Goal: Task Accomplishment & Management: Complete application form

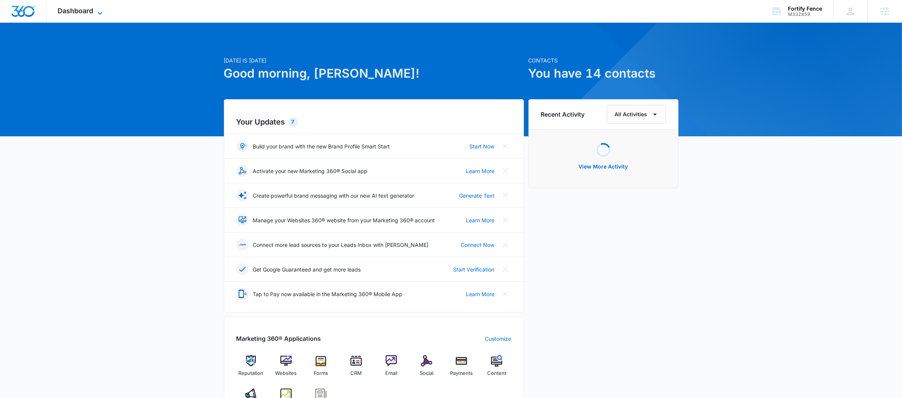
click at [77, 12] on span "Dashboard" at bounding box center [76, 11] width 36 height 8
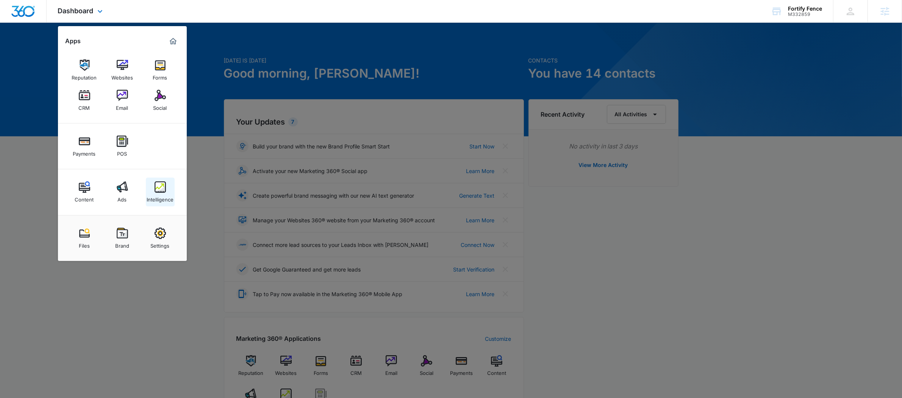
click at [151, 188] on link "Intelligence" at bounding box center [160, 192] width 29 height 29
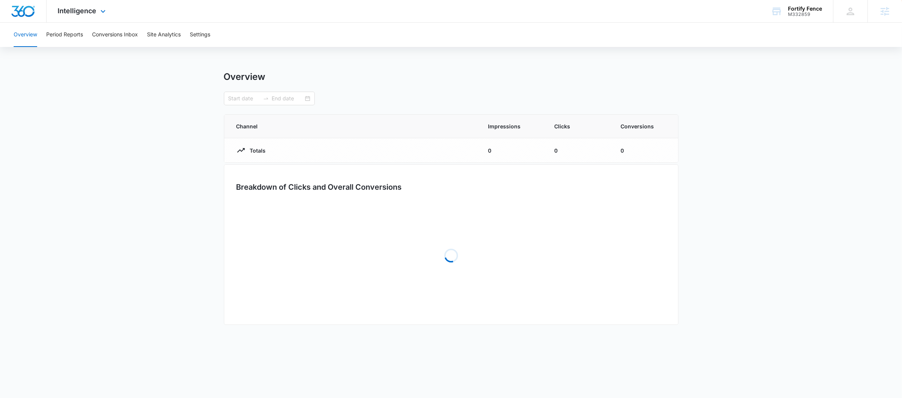
type input "08/15/2025"
type input "09/14/2025"
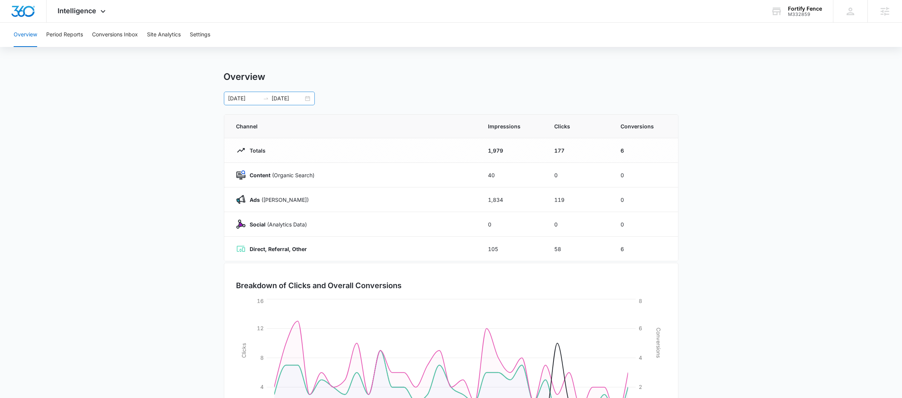
click at [269, 103] on div "08/15/2025 09/14/2025" at bounding box center [269, 99] width 91 height 14
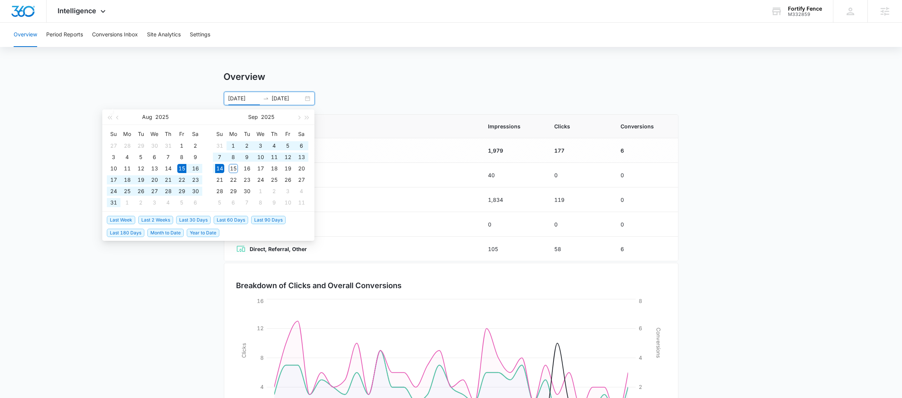
click at [233, 225] on li "Last 60 Days" at bounding box center [233, 219] width 38 height 13
click at [233, 221] on span "Last 60 Days" at bounding box center [231, 220] width 34 height 8
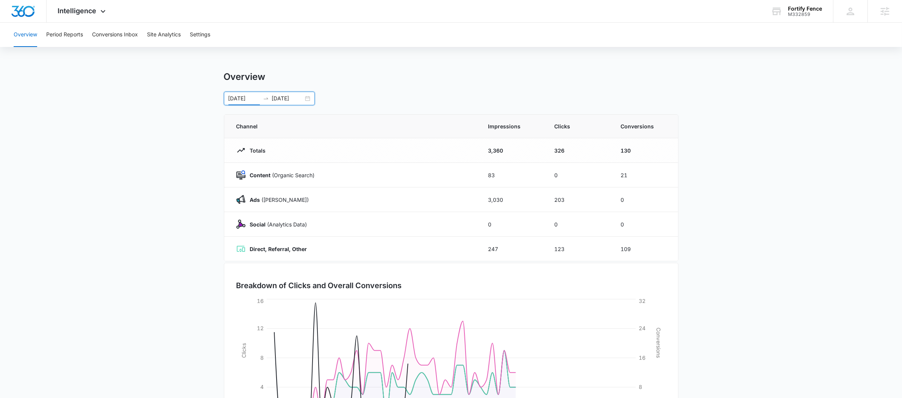
click at [742, 126] on main "Overview 07/16/2025 09/14/2025 Jul 2025 Su Mo Tu We Th Fr Sa 29 30 1 2 3 4 5 6 …" at bounding box center [451, 270] width 902 height 398
click at [263, 95] on div "07/16/2025 09/14/2025" at bounding box center [269, 99] width 91 height 14
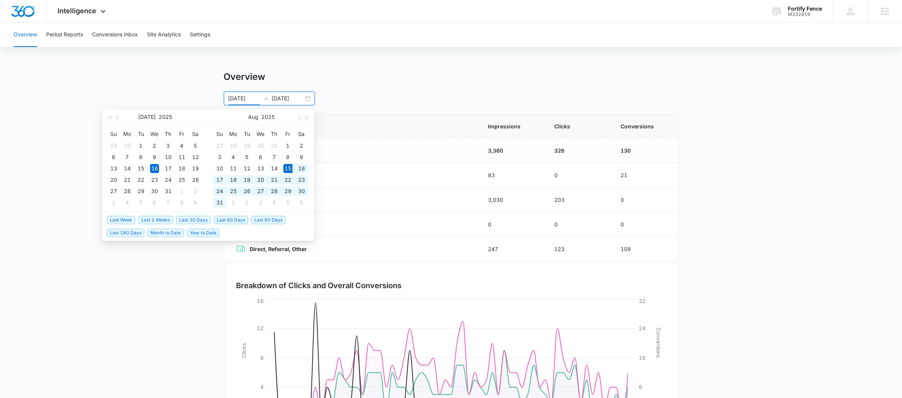
click at [203, 219] on span "Last 30 Days" at bounding box center [193, 220] width 34 height 8
type input "[DATE]"
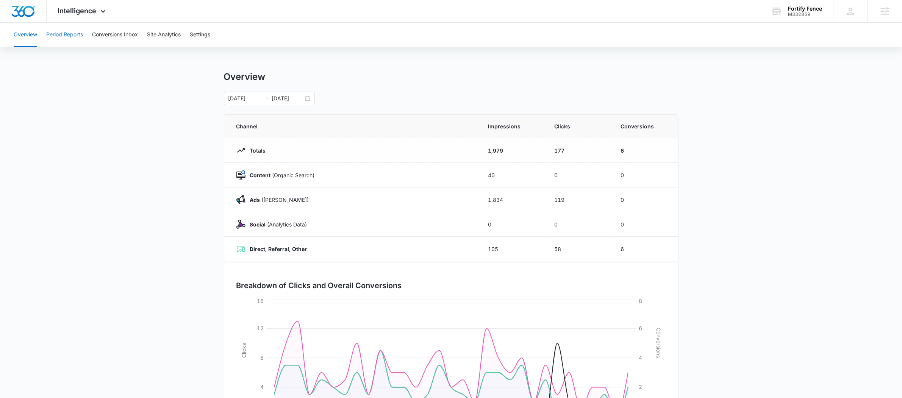
click at [63, 35] on button "Period Reports" at bounding box center [64, 35] width 37 height 24
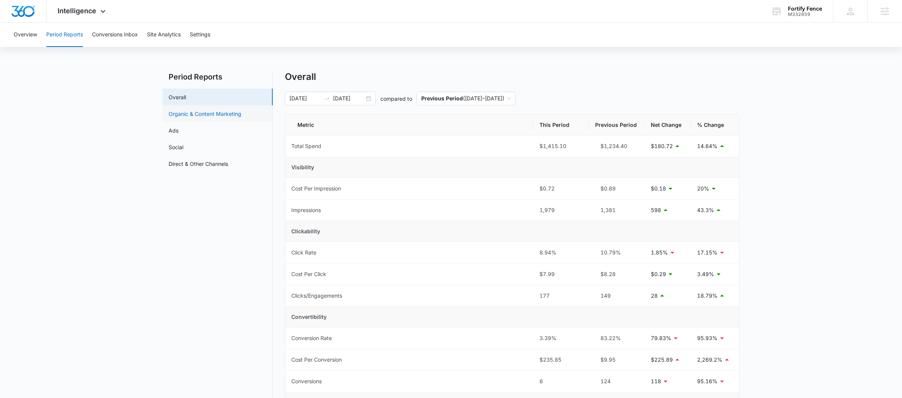
click at [195, 111] on link "Organic & Content Marketing" at bounding box center [205, 114] width 73 height 8
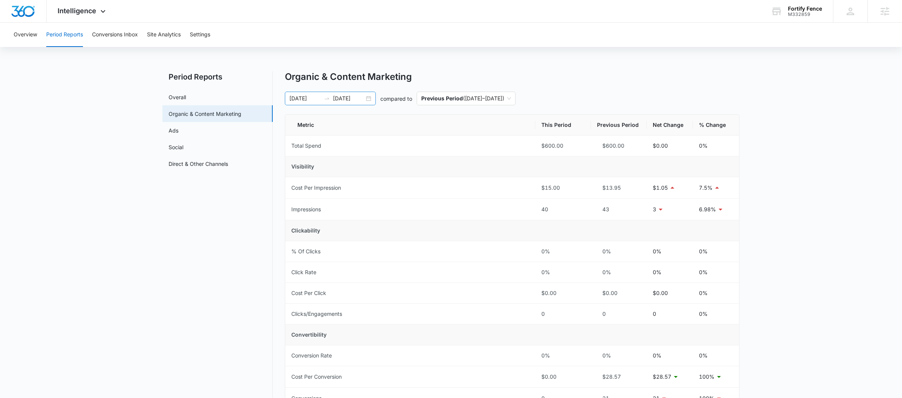
click at [329, 97] on icon "swap-right" at bounding box center [327, 99] width 6 height 6
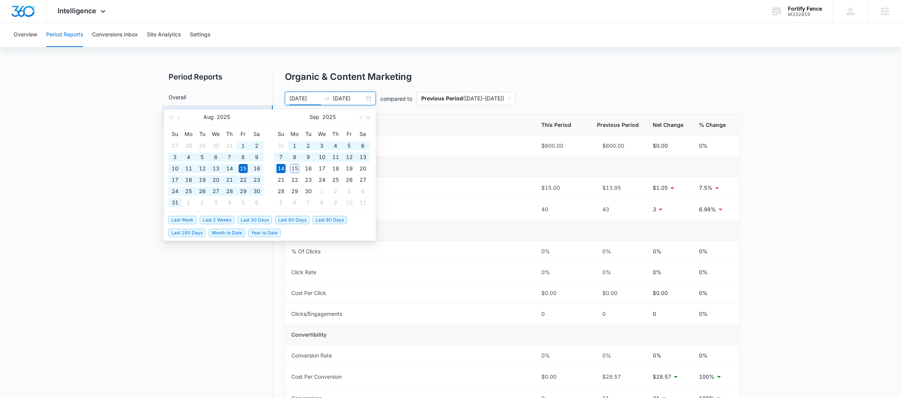
click at [288, 218] on span "Last 60 Days" at bounding box center [292, 220] width 34 height 8
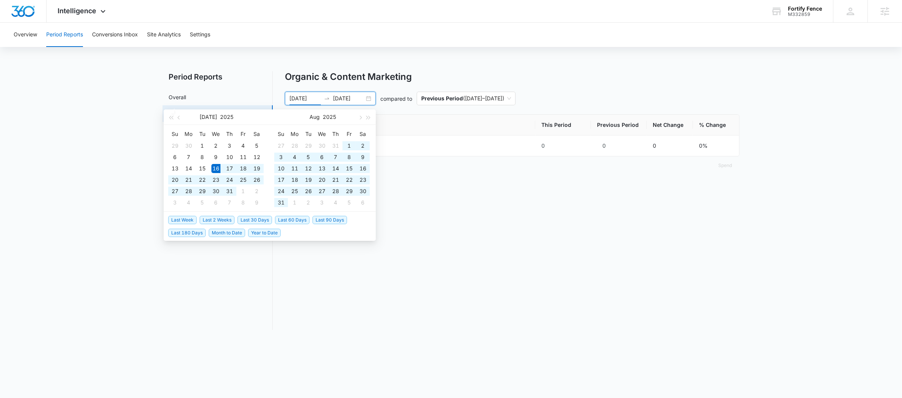
type input "07/16/2025"
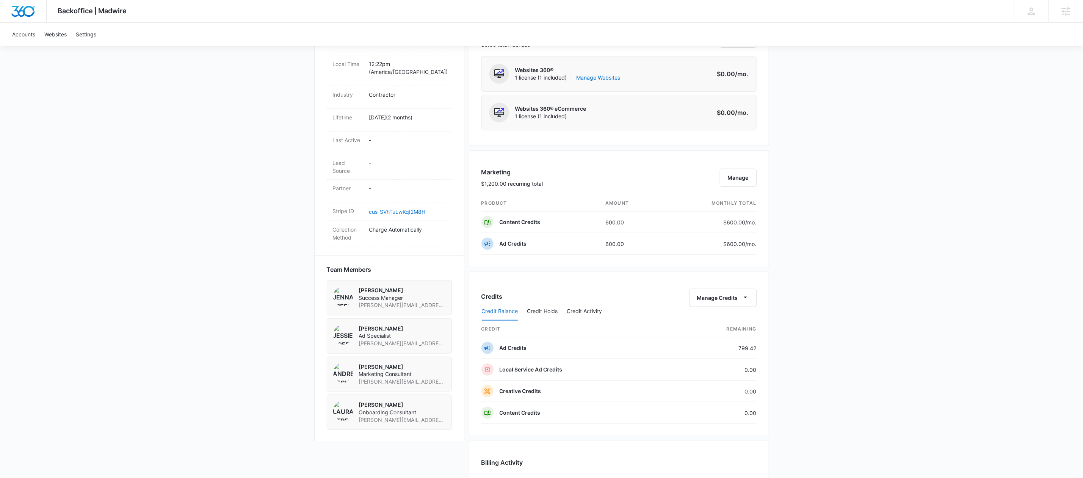
scroll to position [571, 0]
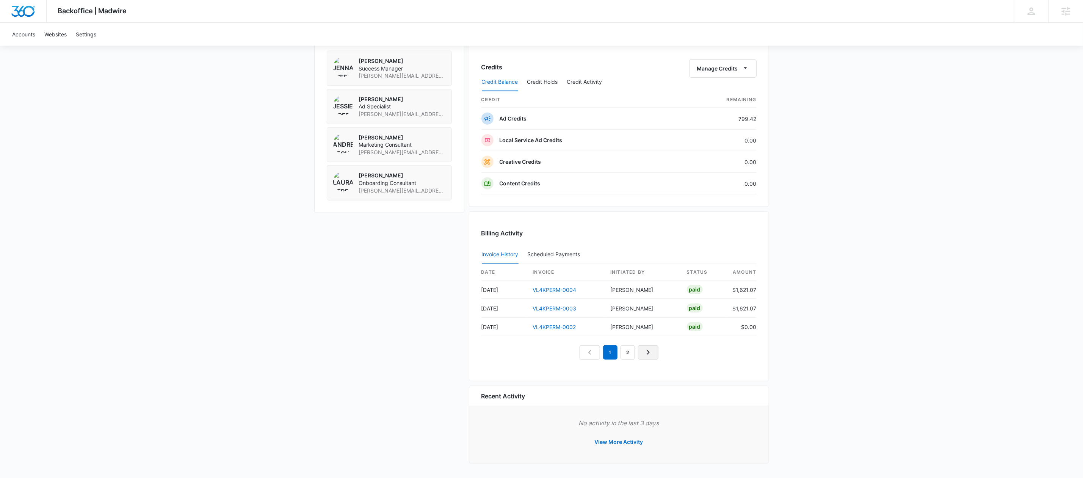
click at [654, 351] on link "Next Page" at bounding box center [648, 352] width 20 height 14
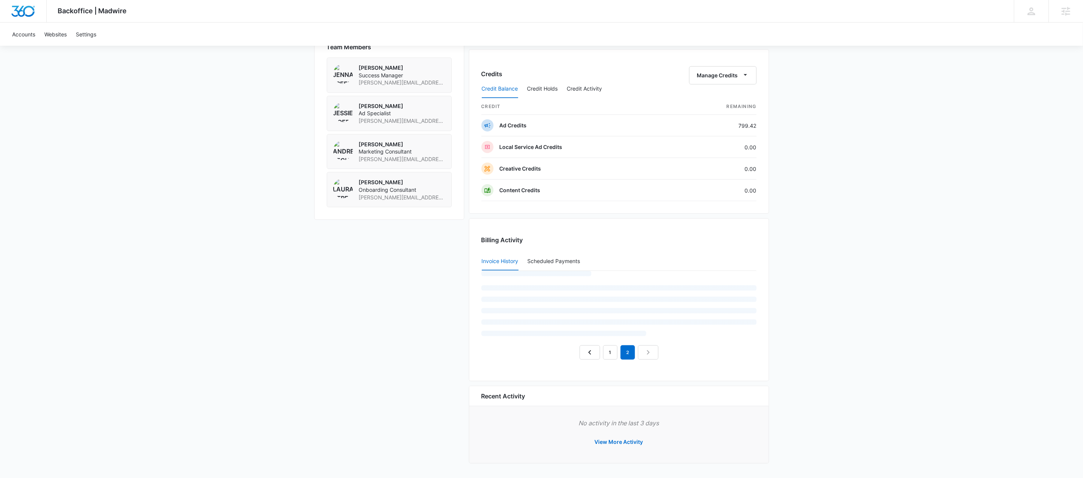
scroll to position [533, 0]
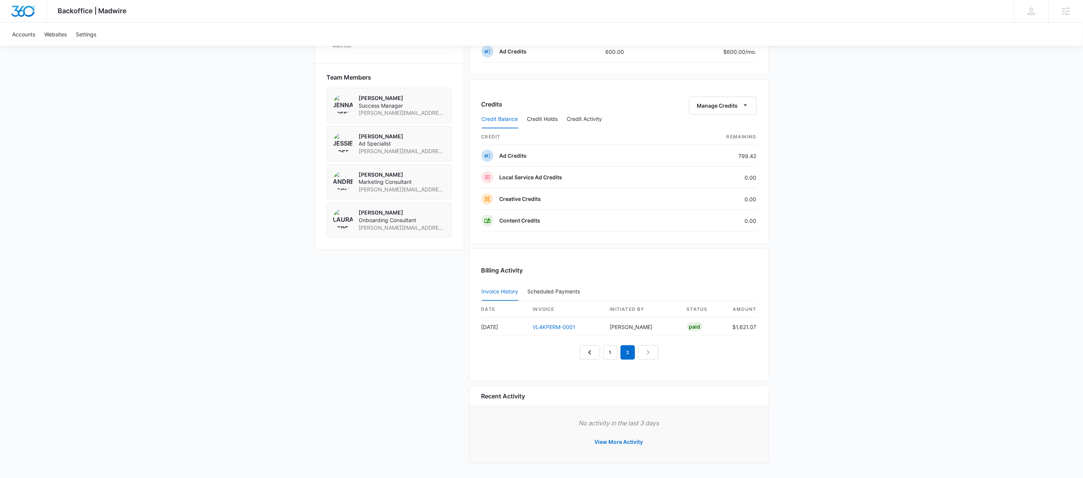
click at [657, 349] on nav "1 2" at bounding box center [619, 352] width 79 height 14
click at [568, 350] on div "1 2" at bounding box center [618, 352] width 275 height 14
click at [578, 350] on div "1 2" at bounding box center [618, 352] width 275 height 14
click at [583, 351] on link "Previous Page" at bounding box center [590, 352] width 20 height 14
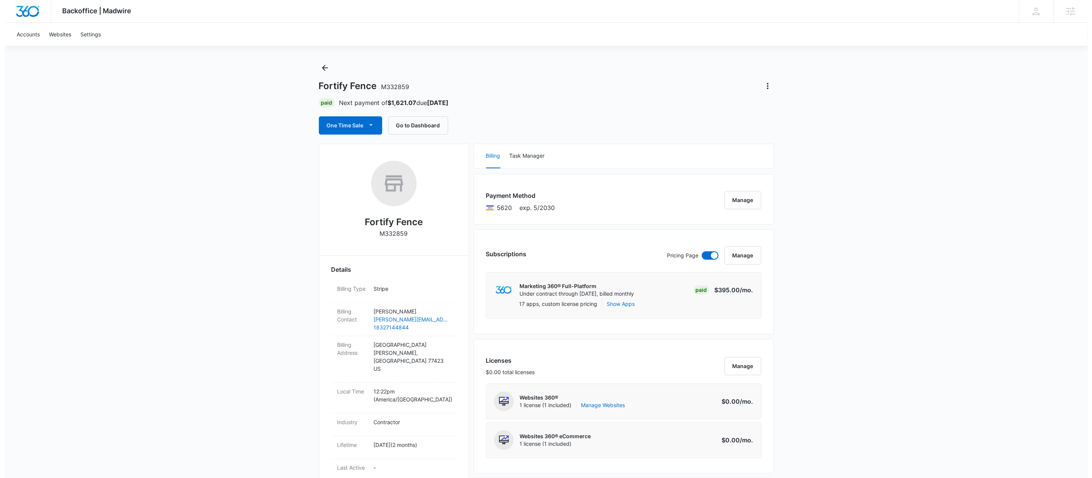
scroll to position [0, 0]
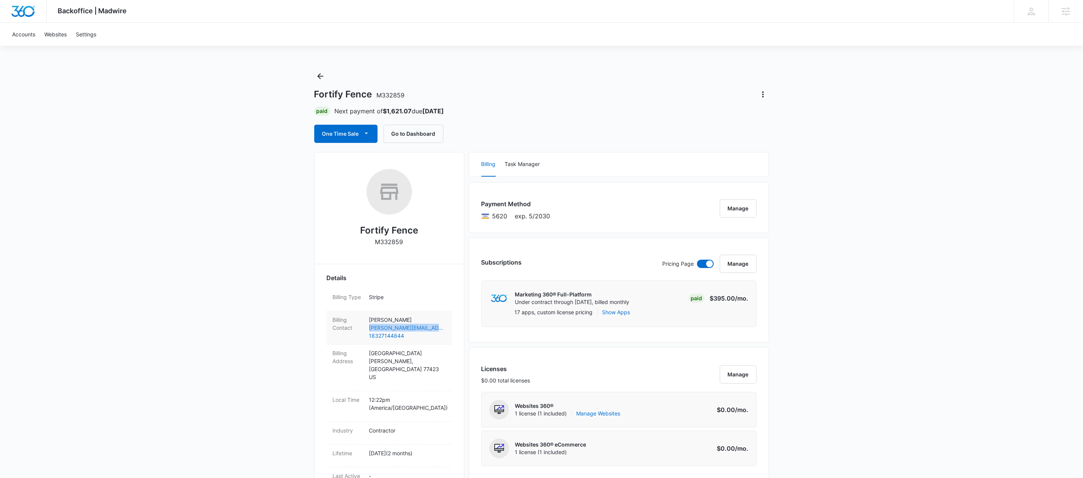
drag, startPoint x: 367, startPoint y: 327, endPoint x: 444, endPoint y: 331, distance: 76.7
click at [444, 331] on div "Billing Contact Enrique Saldana enrique@fortify-fence.com 18327144844" at bounding box center [389, 327] width 125 height 33
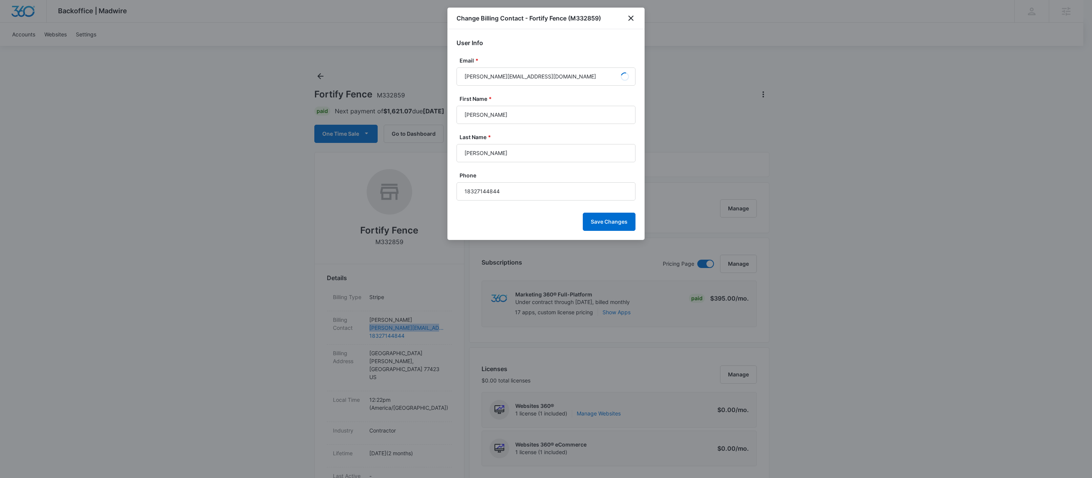
copy link "enrique@fortify-fence.com"
drag, startPoint x: 538, startPoint y: 78, endPoint x: 487, endPoint y: 77, distance: 50.8
click at [487, 77] on input "enrique@fortify-fence.com" at bounding box center [545, 76] width 179 height 18
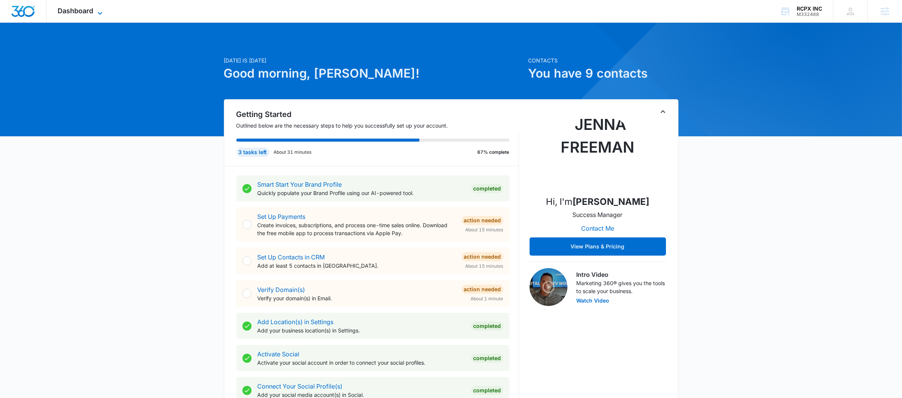
click at [86, 14] on span "Dashboard" at bounding box center [76, 11] width 36 height 8
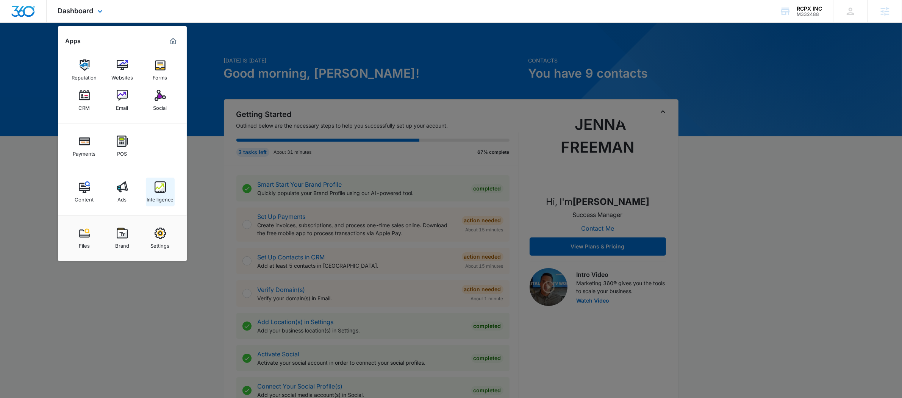
click at [158, 196] on div "Intelligence" at bounding box center [160, 198] width 27 height 10
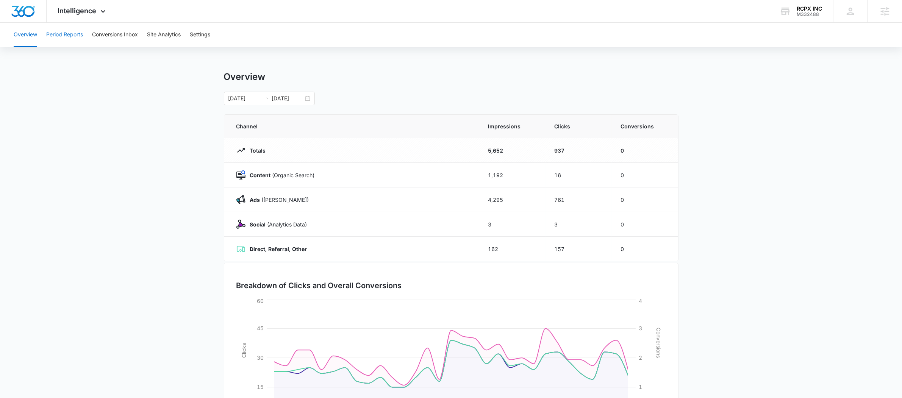
click at [77, 33] on button "Period Reports" at bounding box center [64, 35] width 37 height 24
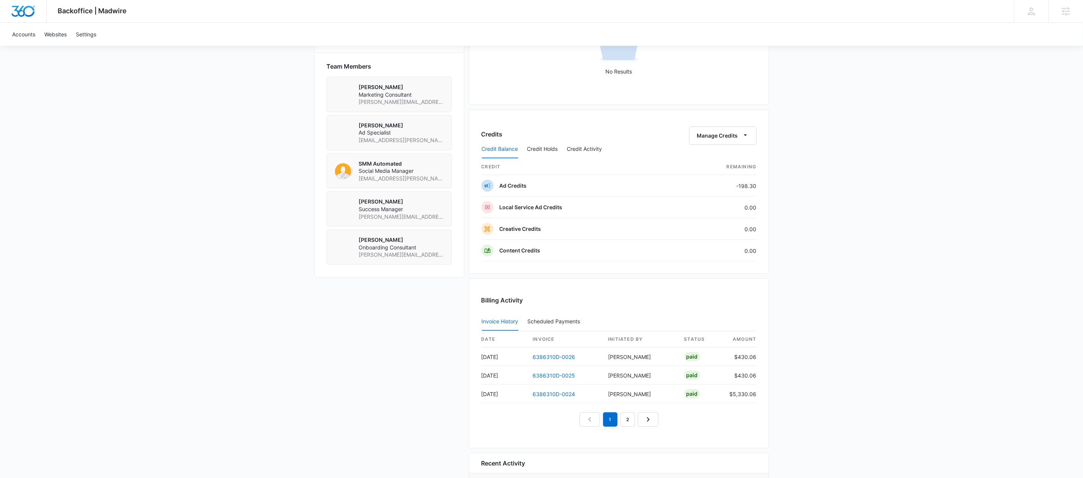
scroll to position [609, 0]
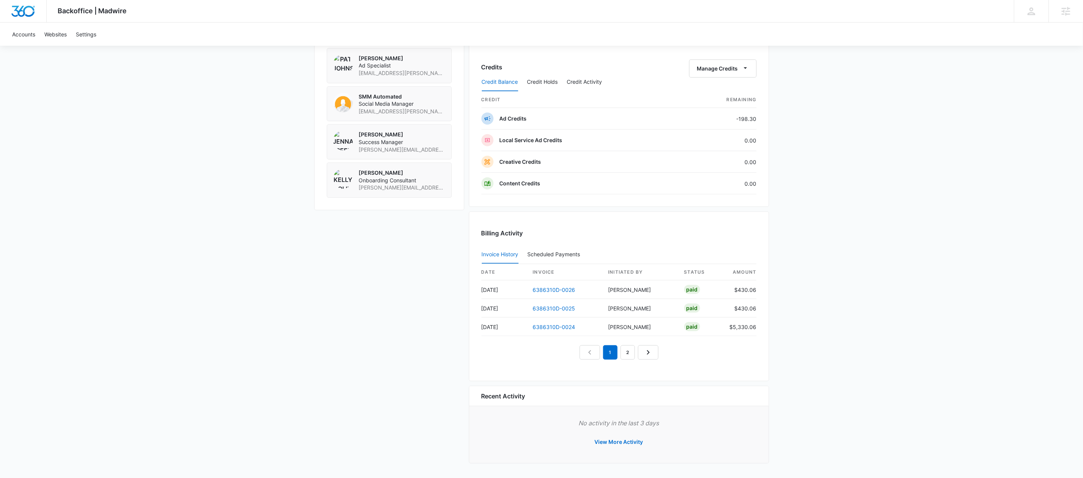
click at [659, 345] on div "1 2" at bounding box center [618, 352] width 275 height 14
click at [658, 347] on link "Next Page" at bounding box center [648, 352] width 20 height 14
click at [656, 349] on icon "Next Page" at bounding box center [656, 352] width 9 height 9
click at [672, 353] on link "Next Page" at bounding box center [665, 352] width 20 height 14
click at [571, 352] on link "Previous Page" at bounding box center [563, 352] width 20 height 14
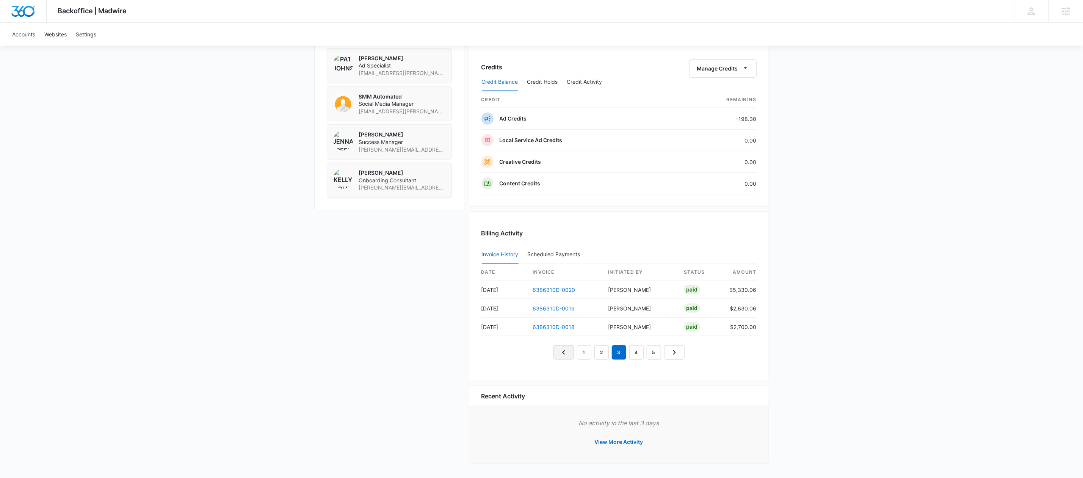
click at [572, 352] on link "Previous Page" at bounding box center [563, 352] width 20 height 14
click at [556, 305] on link "6386310D-0022" at bounding box center [554, 308] width 42 height 6
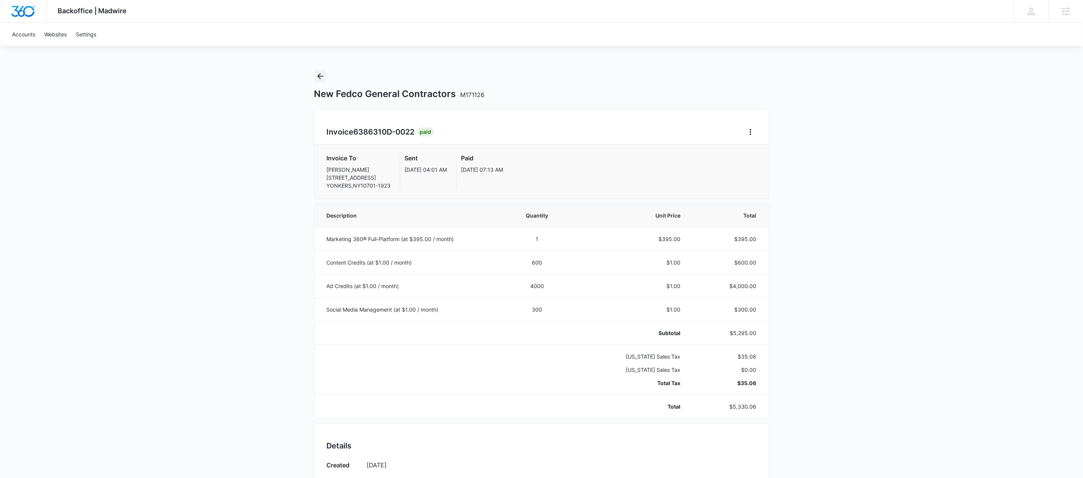
click at [321, 75] on icon "Back" at bounding box center [320, 76] width 9 height 9
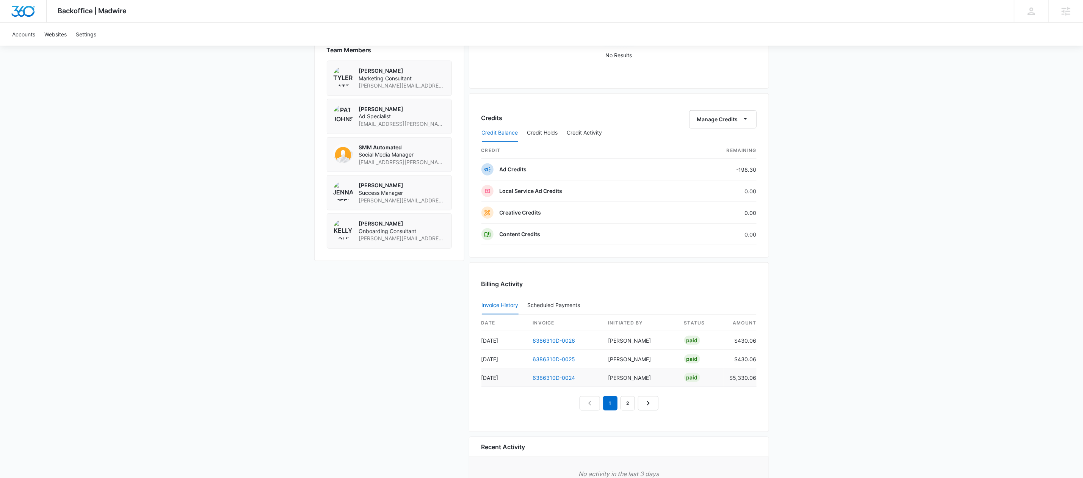
scroll to position [609, 0]
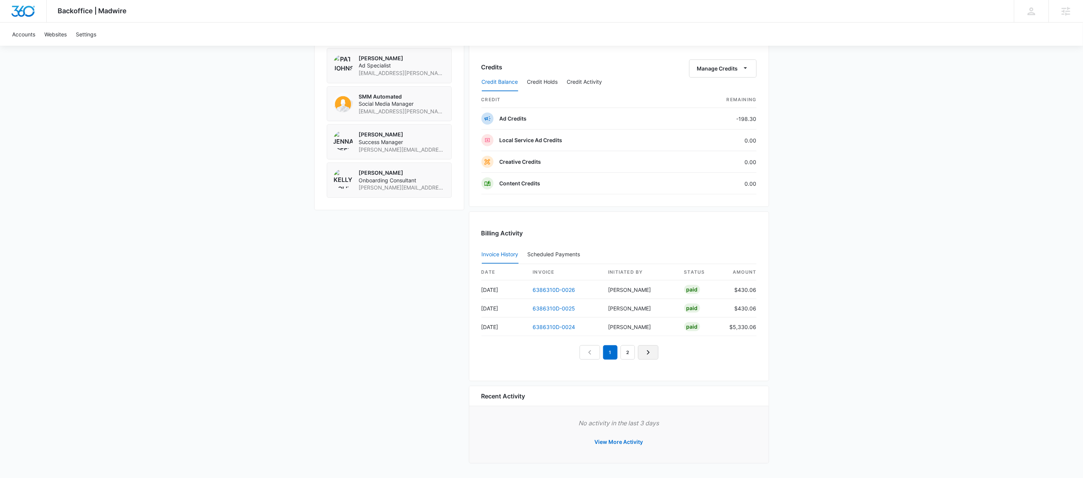
click at [650, 354] on icon "Next Page" at bounding box center [648, 352] width 9 height 9
click at [579, 349] on icon "Previous Page" at bounding box center [580, 352] width 9 height 9
click at [652, 351] on link "Next Page" at bounding box center [657, 352] width 20 height 14
click at [655, 351] on icon "Next Page" at bounding box center [656, 352] width 9 height 9
click at [564, 305] on link "6386310D-0019" at bounding box center [554, 308] width 42 height 6
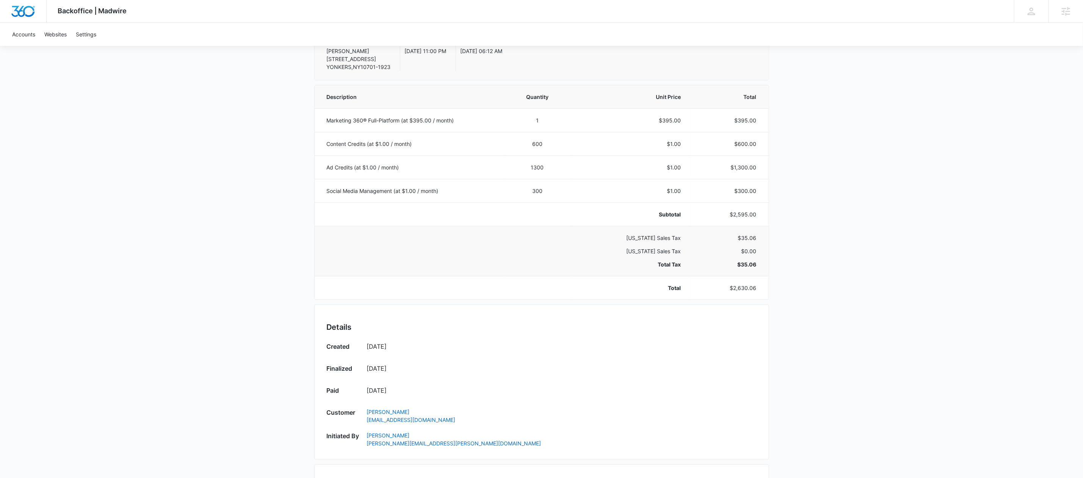
scroll to position [316, 0]
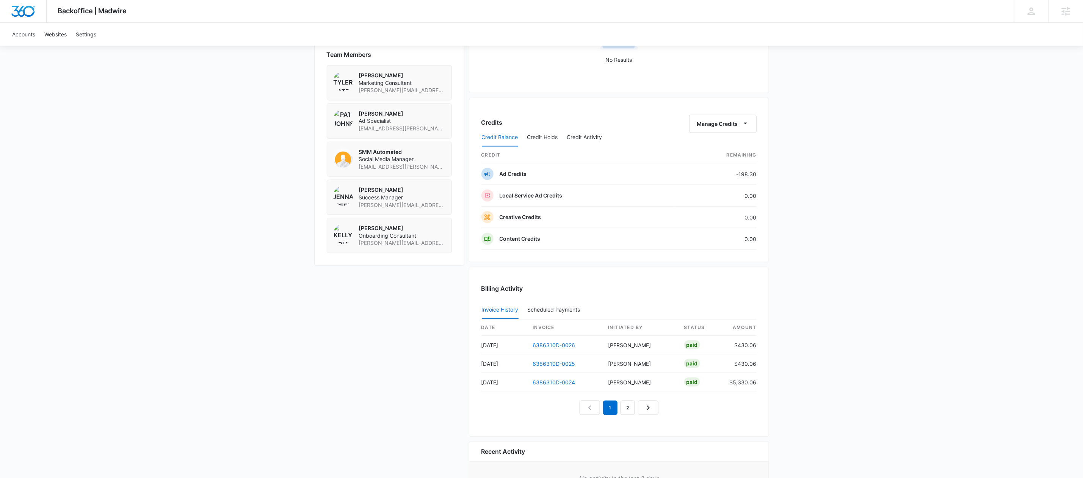
scroll to position [609, 0]
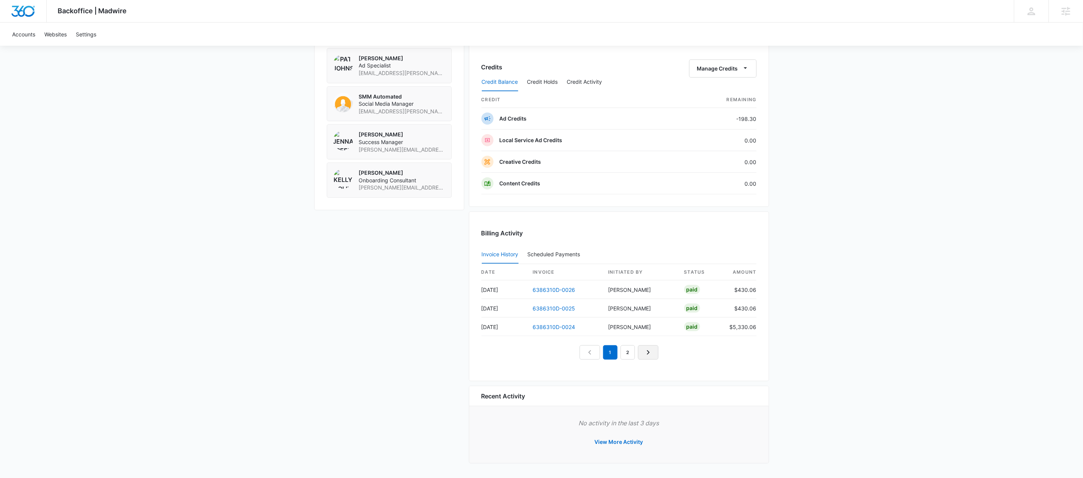
click at [652, 348] on icon "Next Page" at bounding box center [648, 352] width 9 height 9
click at [652, 348] on icon "Next Page" at bounding box center [656, 352] width 9 height 9
click at [652, 348] on link "4" at bounding box center [645, 352] width 14 height 14
click at [652, 348] on link "5" at bounding box center [654, 352] width 14 height 14
click at [687, 353] on icon "Next Page" at bounding box center [682, 352] width 9 height 9
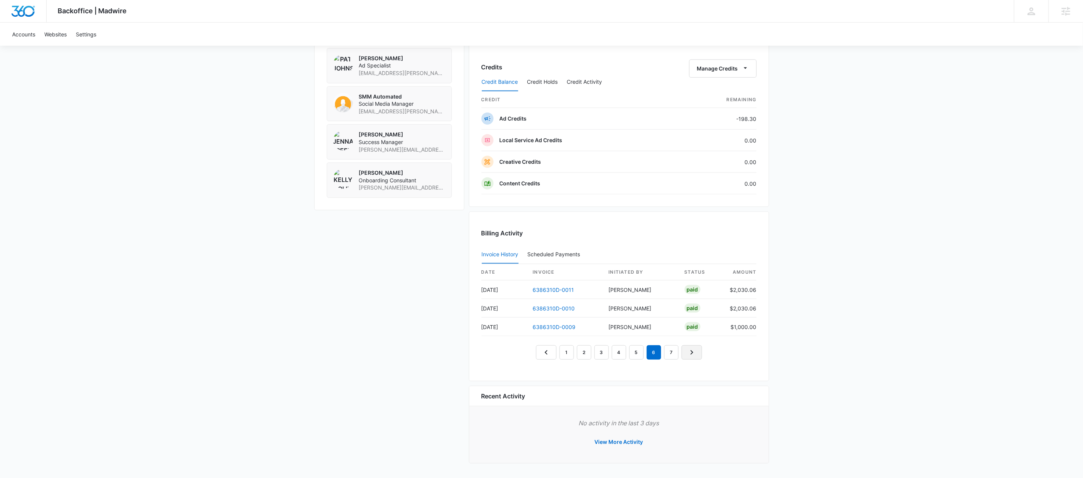
click at [684, 353] on link "Next Page" at bounding box center [691, 352] width 20 height 14
click at [686, 353] on link "8" at bounding box center [680, 352] width 14 height 14
click at [692, 353] on link "Next Page" at bounding box center [701, 352] width 20 height 14
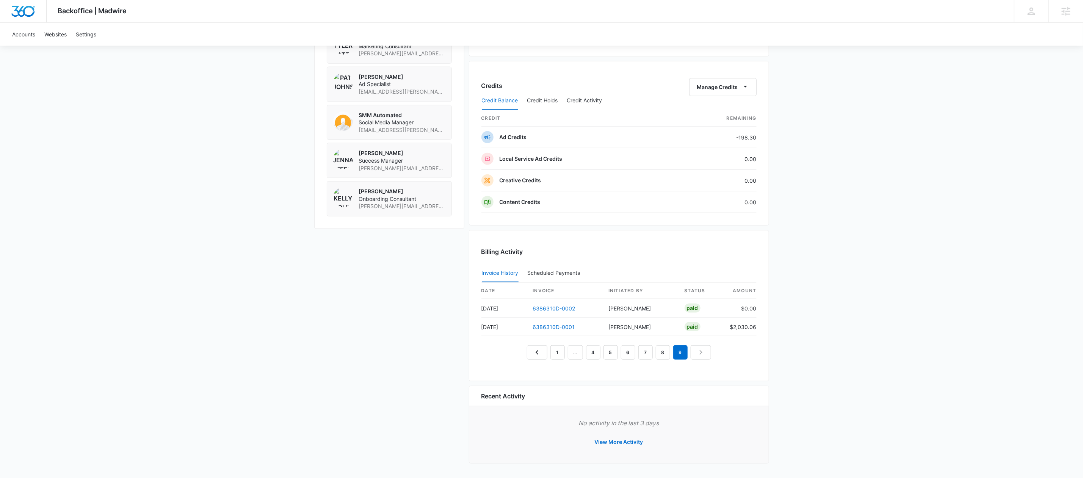
scroll to position [591, 0]
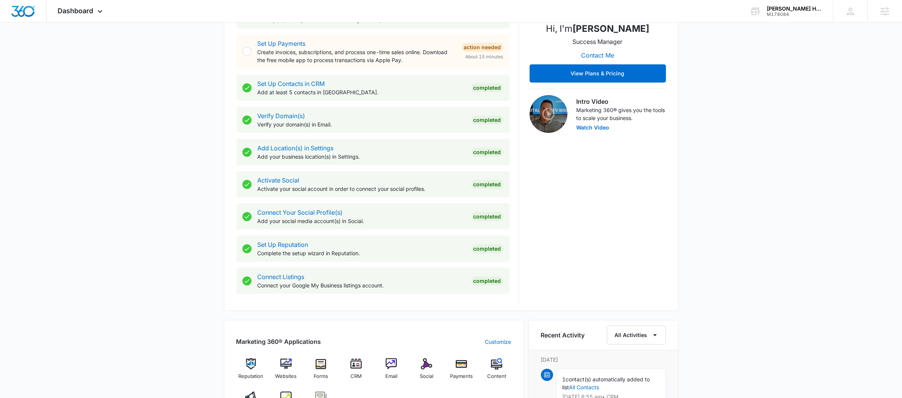
scroll to position [188, 0]
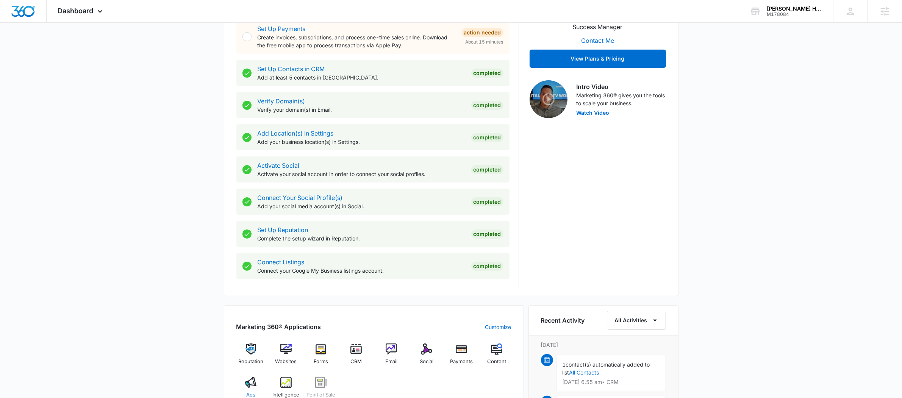
click at [250, 385] on img at bounding box center [250, 382] width 11 height 11
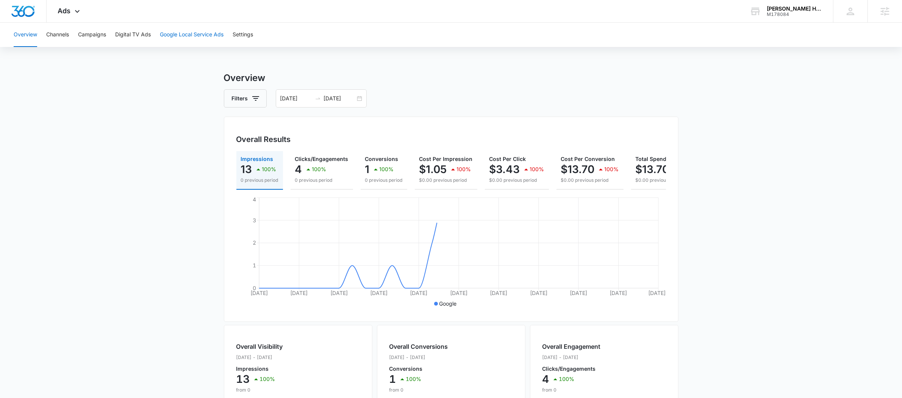
click at [183, 33] on button "Google Local Service Ads" at bounding box center [192, 35] width 64 height 24
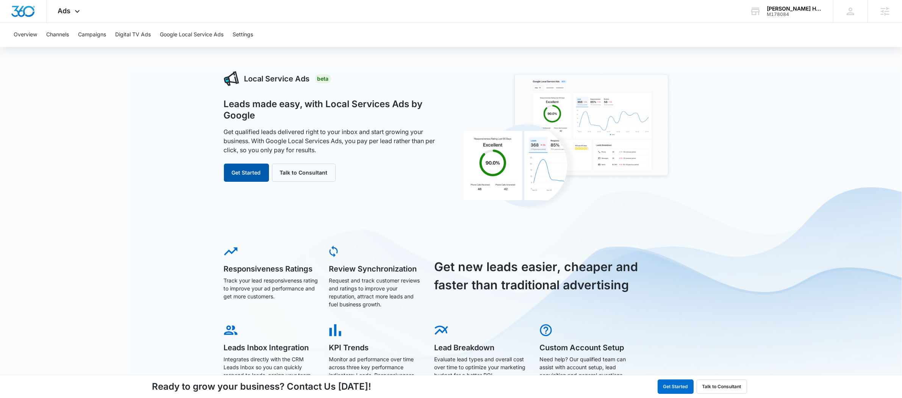
click at [246, 176] on button "Get Started" at bounding box center [246, 173] width 45 height 18
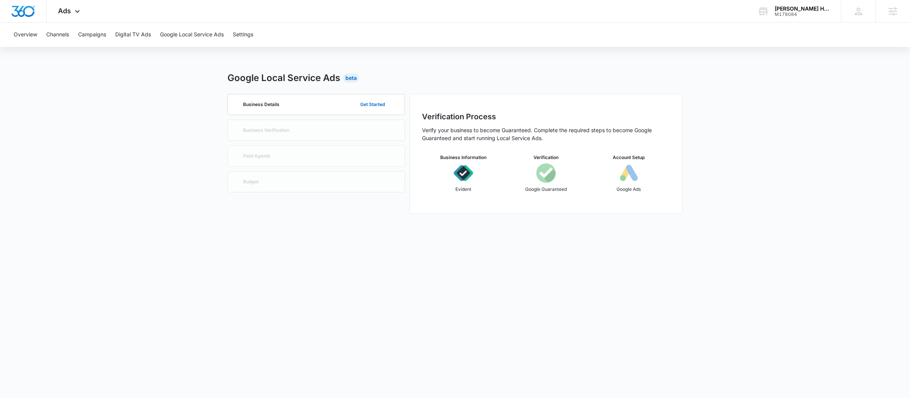
click at [310, 92] on div "Google Local Service Ads Beta Business Details Get Started Business Verificatio…" at bounding box center [454, 142] width 455 height 143
click at [327, 102] on div "Business Details Get Started" at bounding box center [316, 104] width 152 height 20
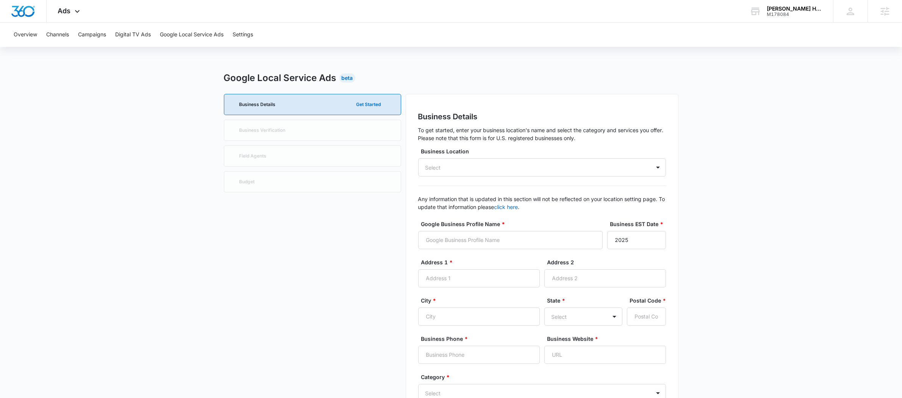
click at [490, 178] on div "Business Location Select Any information that is updated in this section will n…" at bounding box center [542, 395] width 248 height 497
click at [491, 170] on div "Select" at bounding box center [542, 167] width 248 height 18
click at [499, 204] on p "[STREET_ADDRESS]" at bounding box center [542, 203] width 228 height 8
type input "[PERSON_NAME] Home Services"
type input "[STREET_ADDRESS]"
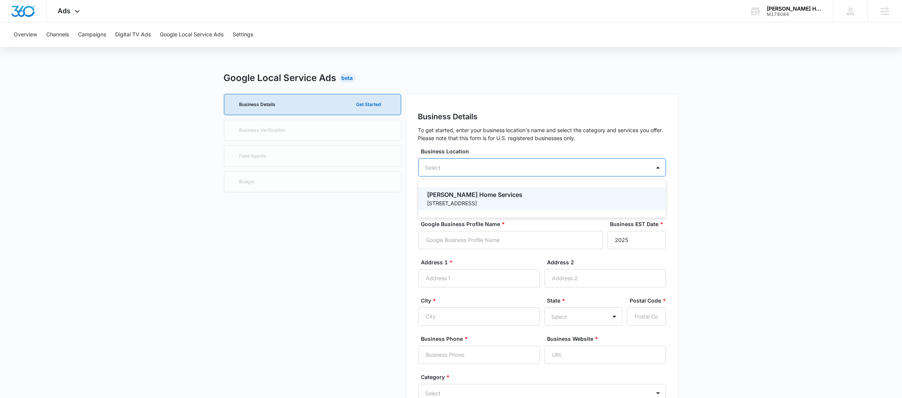
type input "Bushnell"
type input "33513"
type input "3527931063"
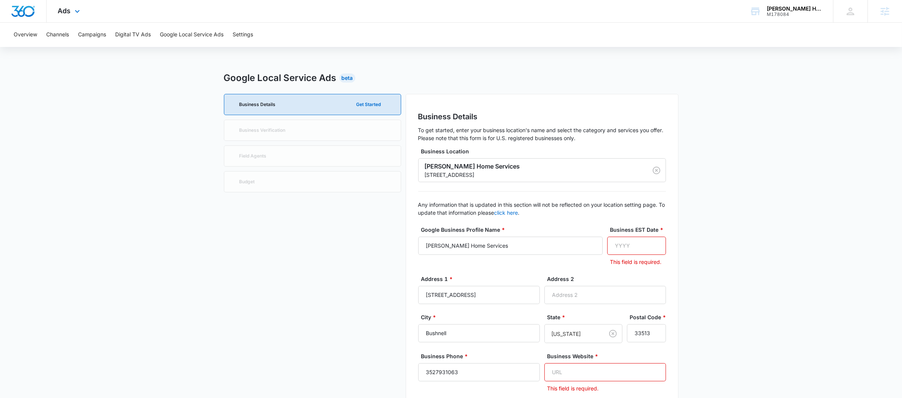
scroll to position [29, 0]
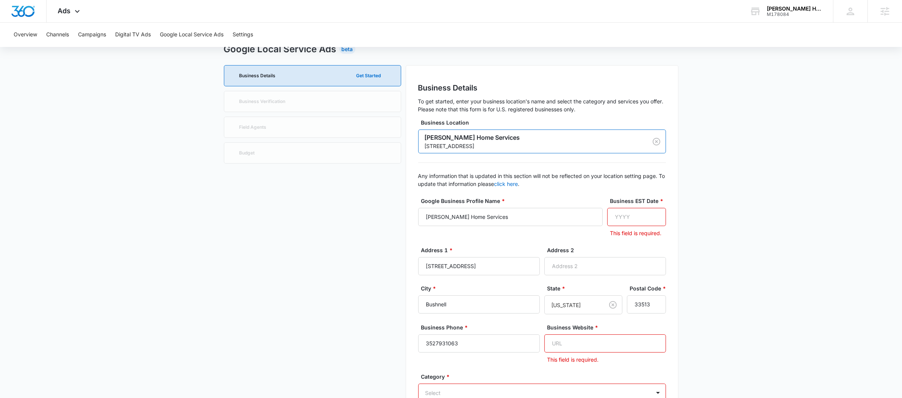
click at [560, 348] on input "Business Website *" at bounding box center [606, 344] width 122 height 18
paste input "[URL][DOMAIN_NAME]"
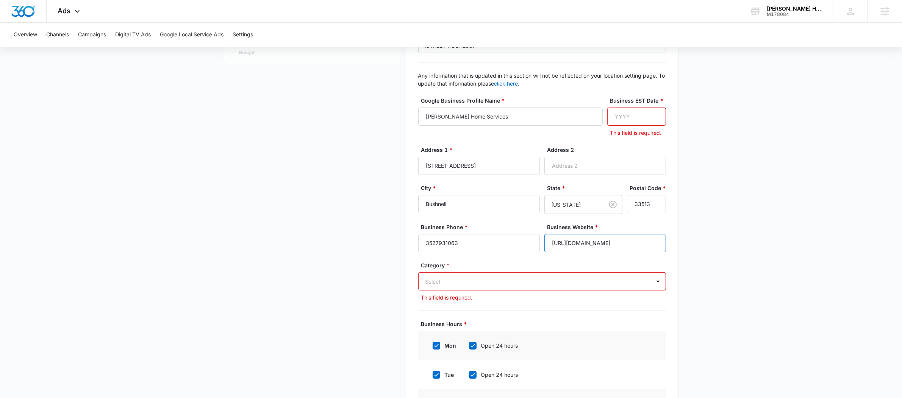
scroll to position [135, 0]
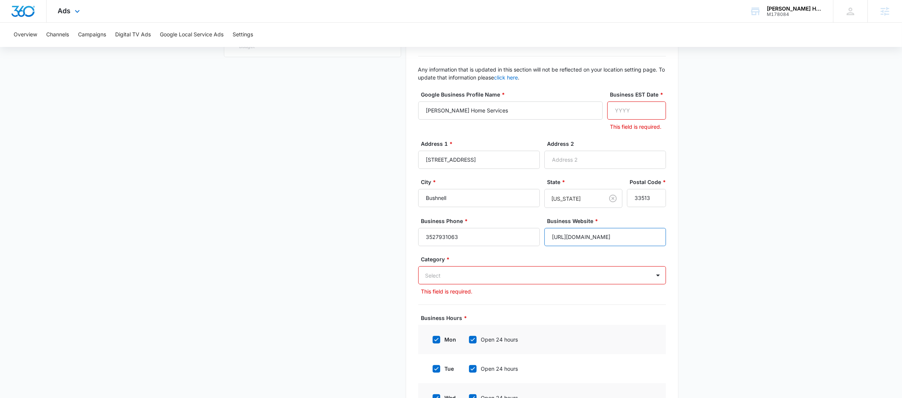
type input "[URL][DOMAIN_NAME]"
click at [497, 269] on div "Select" at bounding box center [535, 275] width 232 height 17
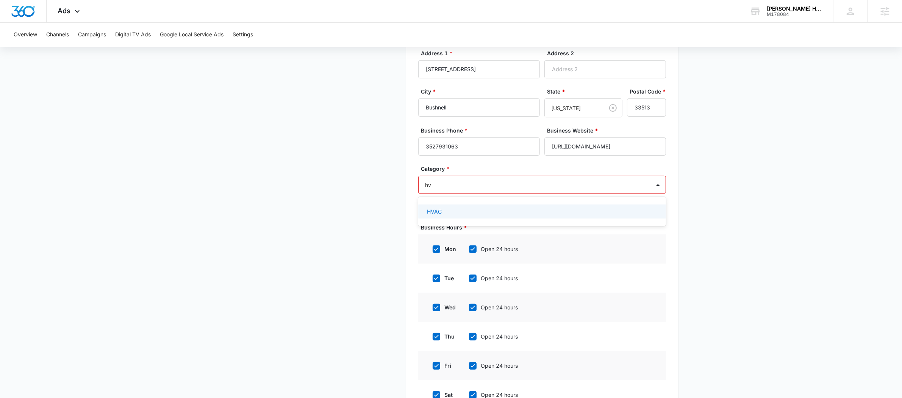
scroll to position [0, 0]
type input "hva"
click at [473, 213] on div "HVAC" at bounding box center [542, 212] width 228 height 8
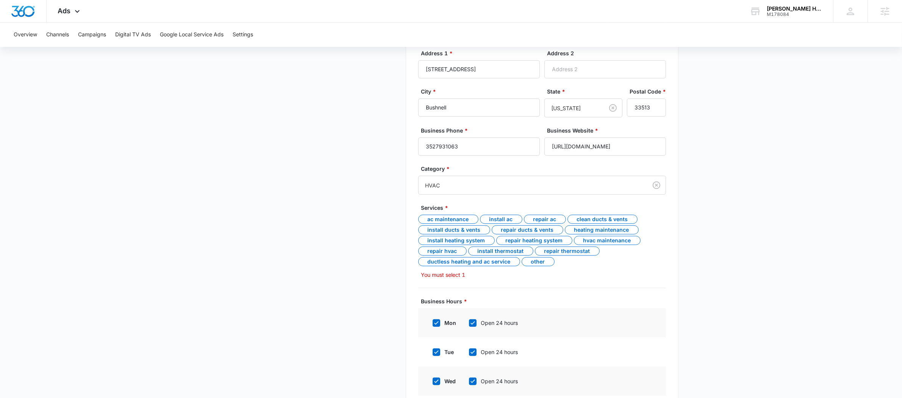
click at [387, 172] on div "Business Details Get Started Business Verification Field Agents Budget" at bounding box center [312, 201] width 177 height 666
click at [448, 221] on div "AC maintenance" at bounding box center [448, 219] width 60 height 9
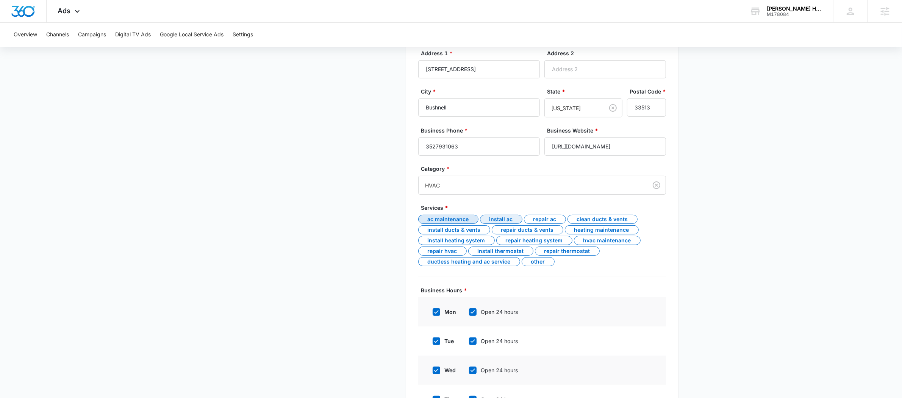
click at [512, 222] on div "Install AC" at bounding box center [501, 219] width 42 height 9
drag, startPoint x: 541, startPoint y: 219, endPoint x: 568, endPoint y: 220, distance: 26.9
click at [541, 219] on div "Repair AC" at bounding box center [545, 219] width 42 height 9
click at [600, 218] on div "Clean ducts & vents" at bounding box center [603, 219] width 70 height 9
click at [599, 229] on div "Heating maintenance" at bounding box center [602, 230] width 74 height 9
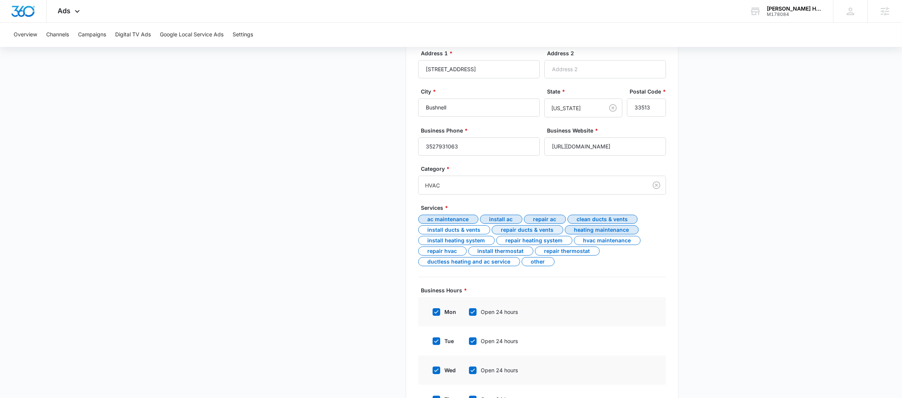
click at [550, 233] on div "Repair ducts & vents" at bounding box center [528, 230] width 72 height 9
click at [459, 230] on div "Install ducts & vents" at bounding box center [454, 230] width 72 height 9
drag, startPoint x: 441, startPoint y: 242, endPoint x: 520, endPoint y: 243, distance: 78.8
click at [441, 242] on div "Install heating system" at bounding box center [456, 240] width 77 height 9
drag, startPoint x: 534, startPoint y: 241, endPoint x: 634, endPoint y: 240, distance: 99.7
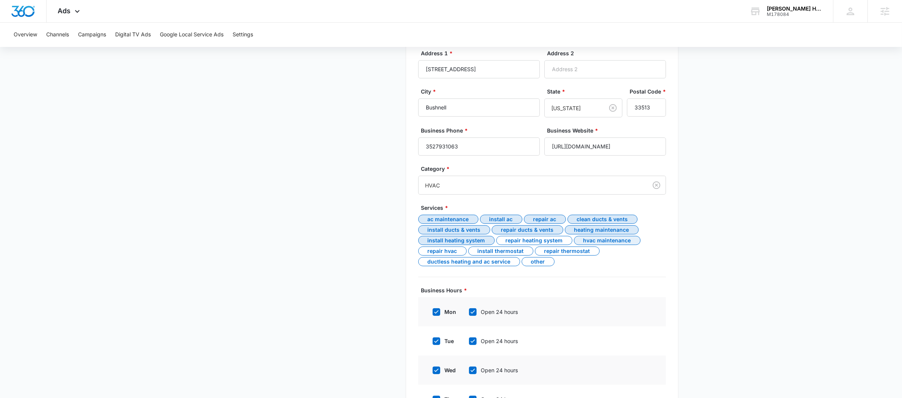
click at [534, 241] on div "Repair heating system" at bounding box center [535, 240] width 76 height 9
click at [631, 240] on div "HVAC maintenance" at bounding box center [607, 240] width 67 height 9
click at [578, 251] on div "Repair thermostat" at bounding box center [567, 251] width 65 height 9
click at [516, 249] on div "Install thermostat" at bounding box center [500, 251] width 65 height 9
click at [432, 253] on div "Repair HVAC" at bounding box center [442, 251] width 49 height 9
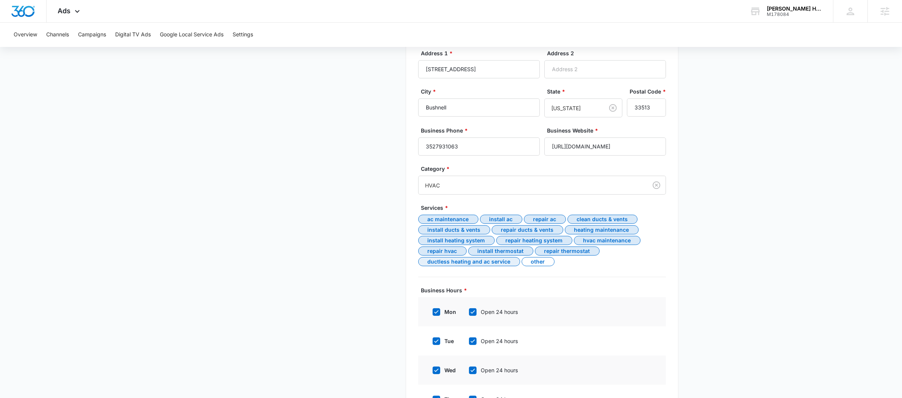
click at [445, 260] on div "Ductless heating and AC service" at bounding box center [469, 261] width 102 height 9
click at [532, 263] on div "Other" at bounding box center [538, 261] width 33 height 9
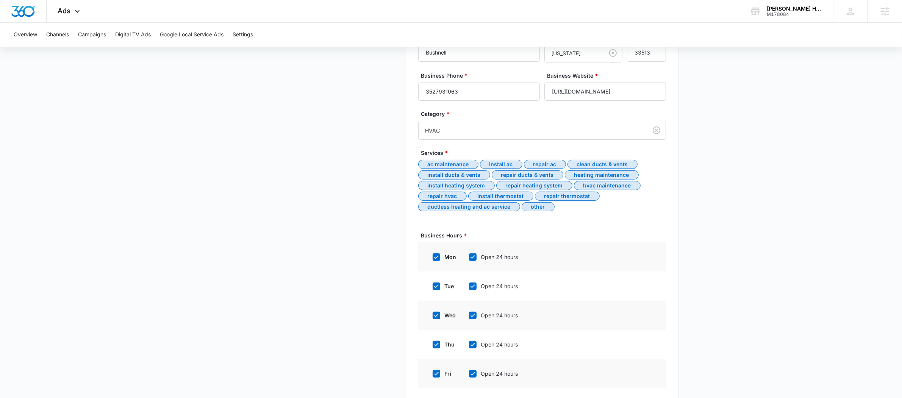
scroll to position [41, 0]
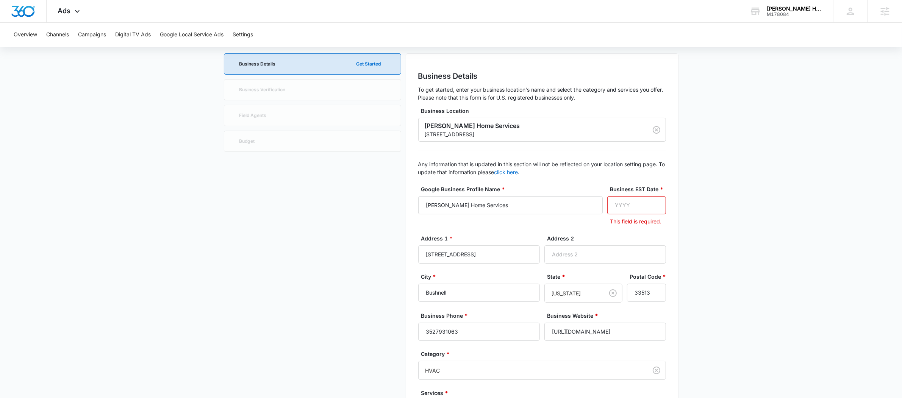
click at [632, 204] on input "Business EST Date *" at bounding box center [637, 205] width 59 height 18
paste input "2008"
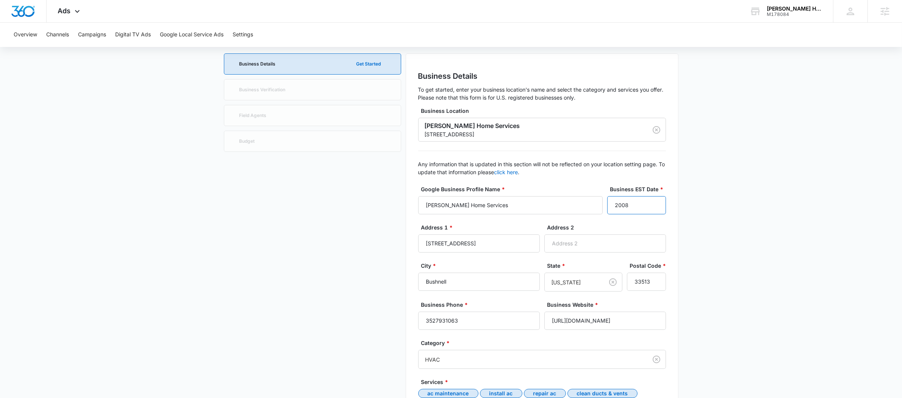
type input "2008"
click at [710, 210] on main "Google Local Service Ads Beta Business Details Get Started Business Verificatio…" at bounding box center [451, 378] width 902 height 694
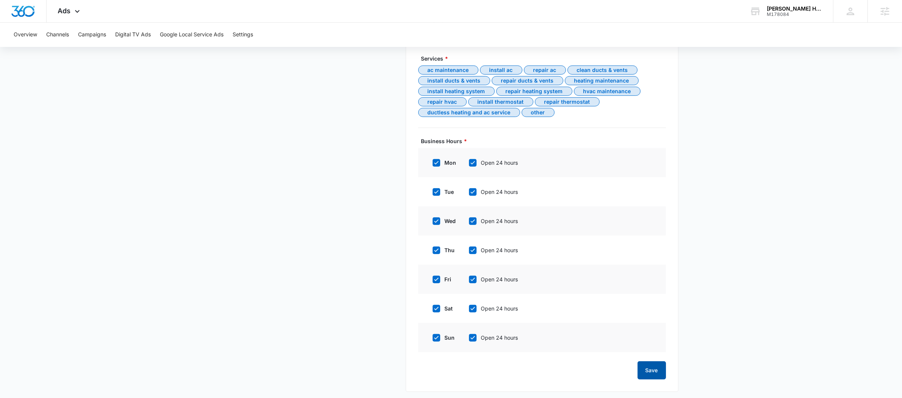
click at [660, 378] on button "Save" at bounding box center [652, 371] width 28 height 18
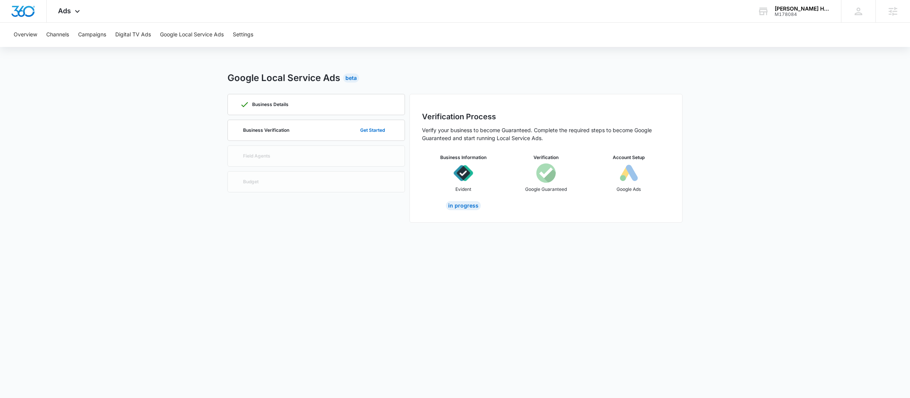
click at [456, 169] on img at bounding box center [463, 173] width 20 height 20
click at [461, 172] on img at bounding box center [463, 173] width 20 height 20
click at [472, 205] on div "In Progress" at bounding box center [463, 205] width 35 height 9
click at [258, 130] on p "Business Verification" at bounding box center [266, 130] width 46 height 5
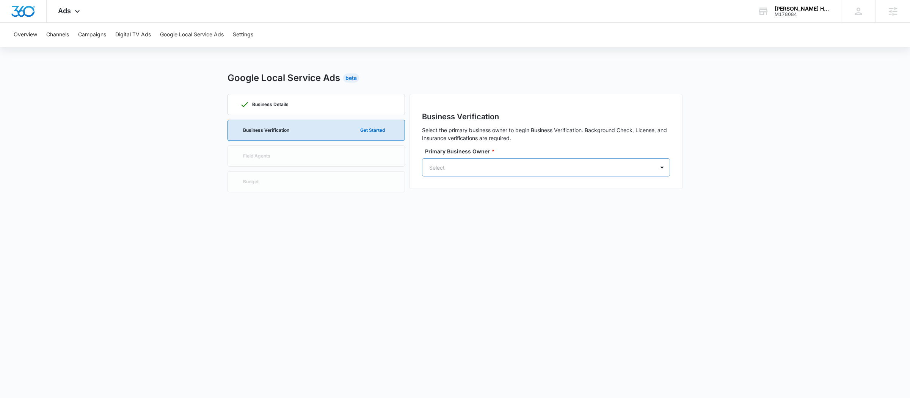
click at [473, 161] on div "Select" at bounding box center [538, 167] width 232 height 17
click at [489, 193] on div "TN Thomas NA advancedelectricandair@gmail.com" at bounding box center [545, 202] width 228 height 20
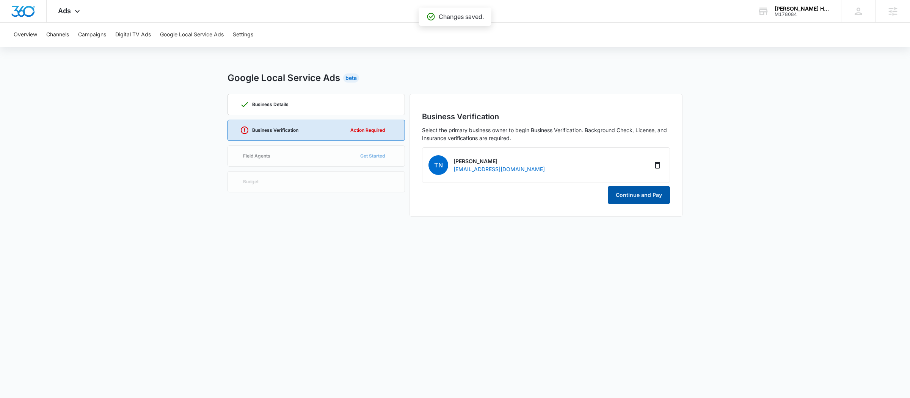
click at [647, 199] on button "Continue and Pay" at bounding box center [639, 195] width 62 height 18
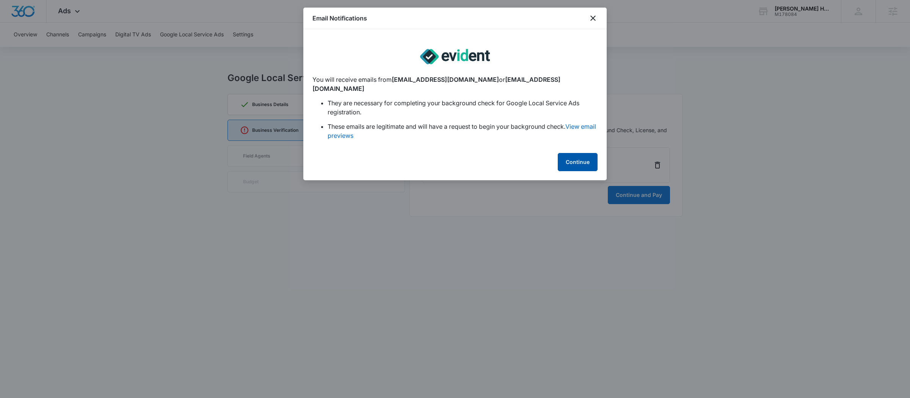
click at [576, 153] on button "Continue" at bounding box center [578, 162] width 40 height 18
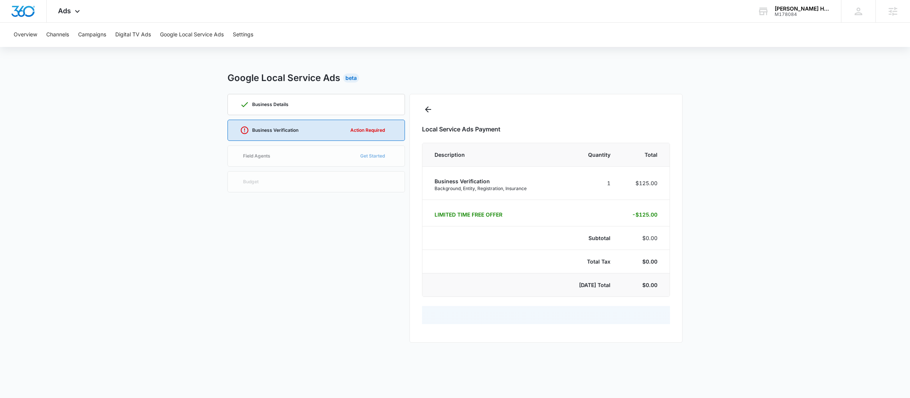
select select "pm_1RdaN8A4n8RTgNjUhVFz9qt4"
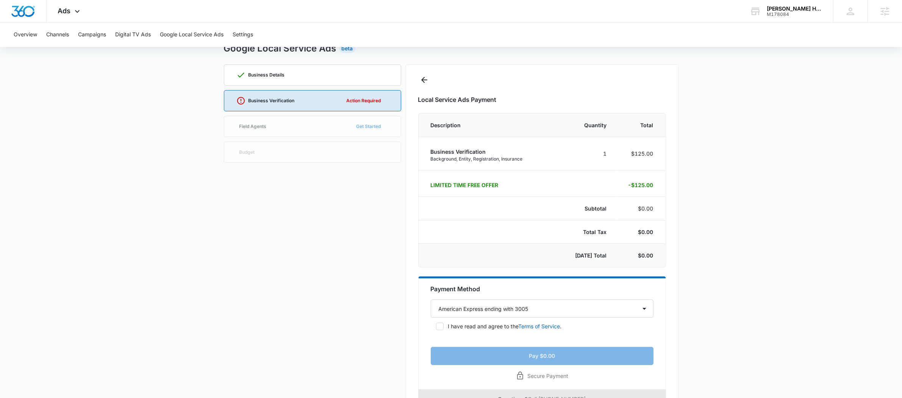
scroll to position [62, 0]
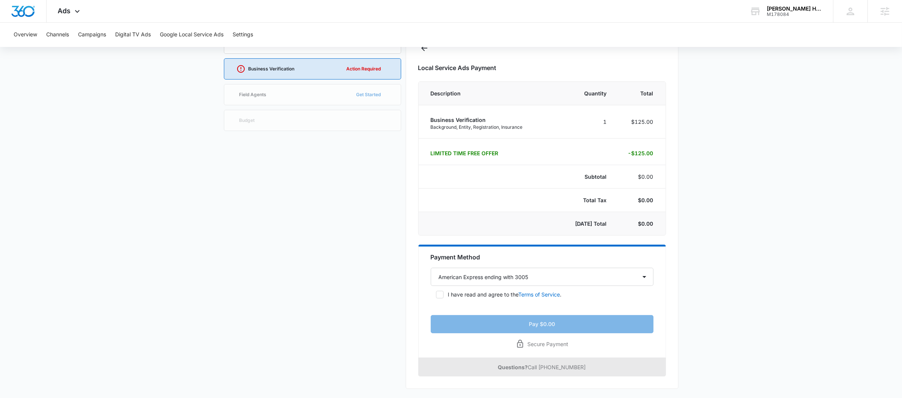
click at [440, 293] on icon at bounding box center [440, 294] width 7 height 7
click at [436, 293] on input "I have read and agree to the Terms of Service ." at bounding box center [433, 294] width 5 height 5
checkbox input "true"
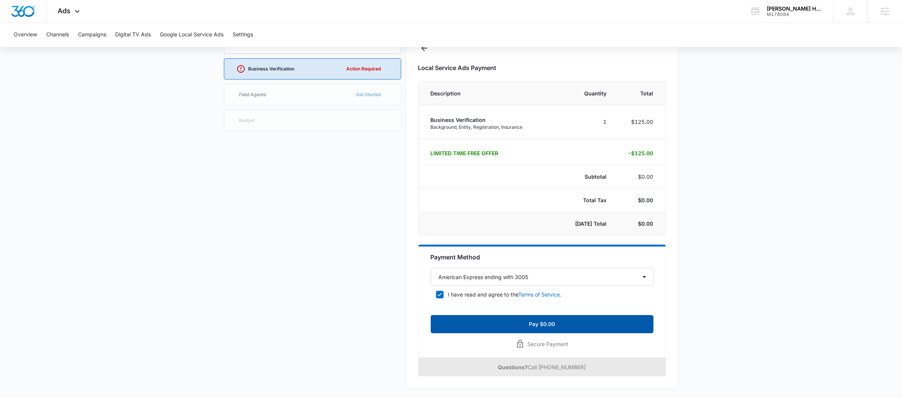
click at [501, 320] on button "Pay $0.00" at bounding box center [542, 324] width 223 height 18
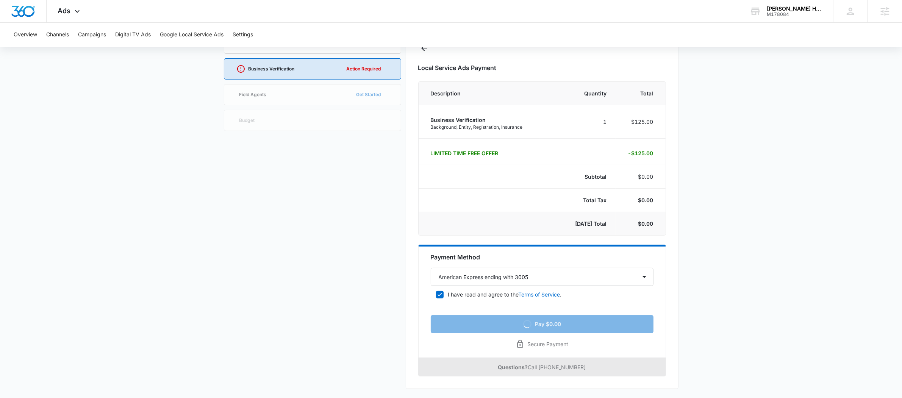
scroll to position [0, 0]
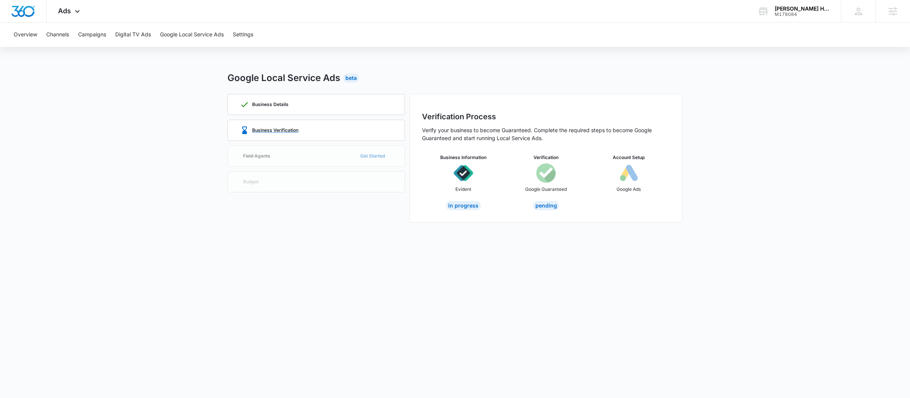
click at [273, 128] on p "Business Verification" at bounding box center [275, 130] width 46 height 5
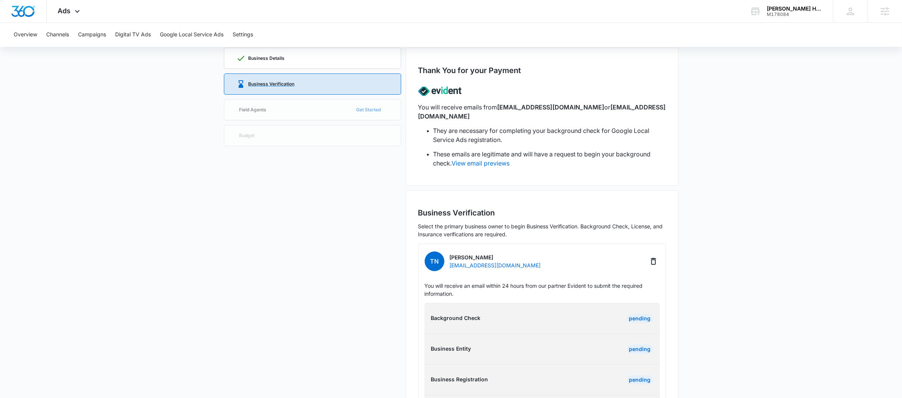
scroll to position [94, 0]
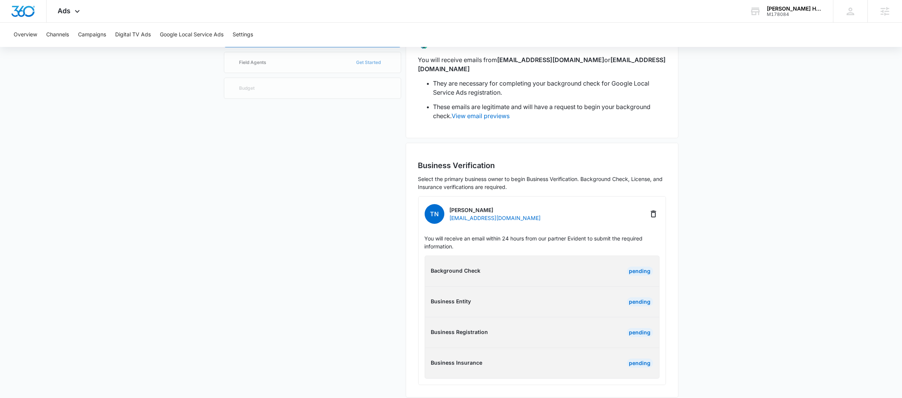
click at [642, 267] on div "Pending" at bounding box center [640, 271] width 26 height 9
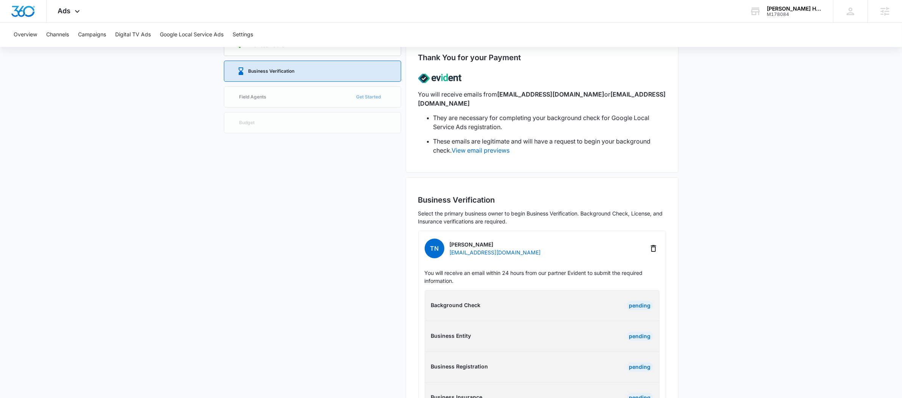
scroll to position [71, 0]
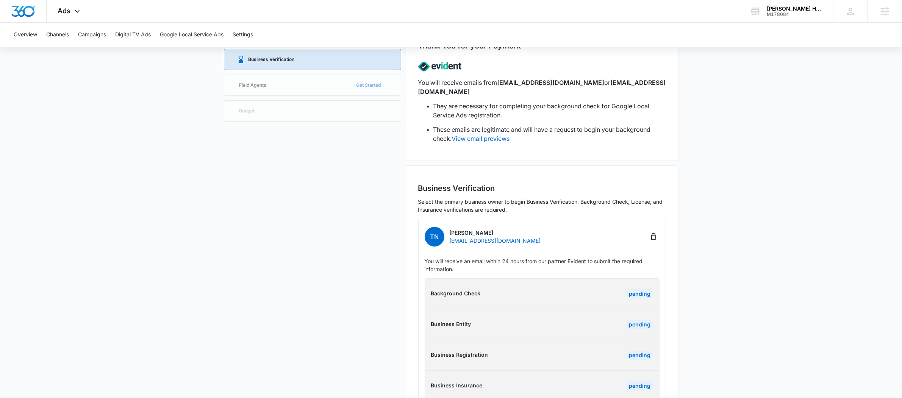
click at [638, 290] on div "Pending" at bounding box center [640, 294] width 26 height 9
click at [494, 135] on link "View email previews" at bounding box center [481, 139] width 58 height 8
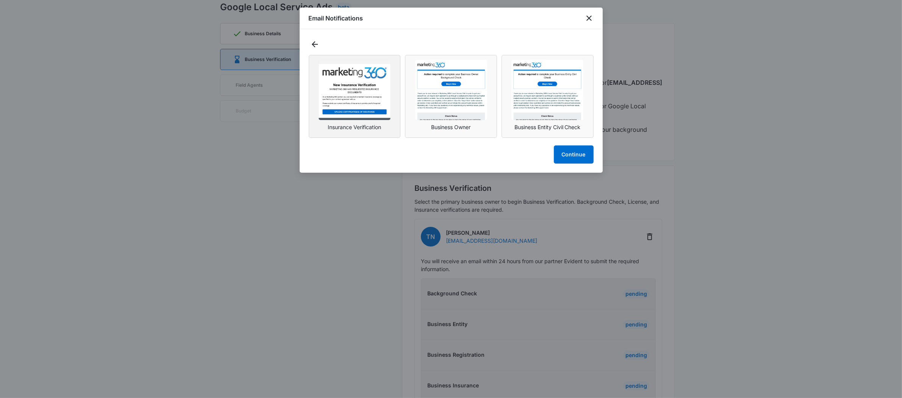
click at [348, 97] on img "button" at bounding box center [355, 90] width 72 height 60
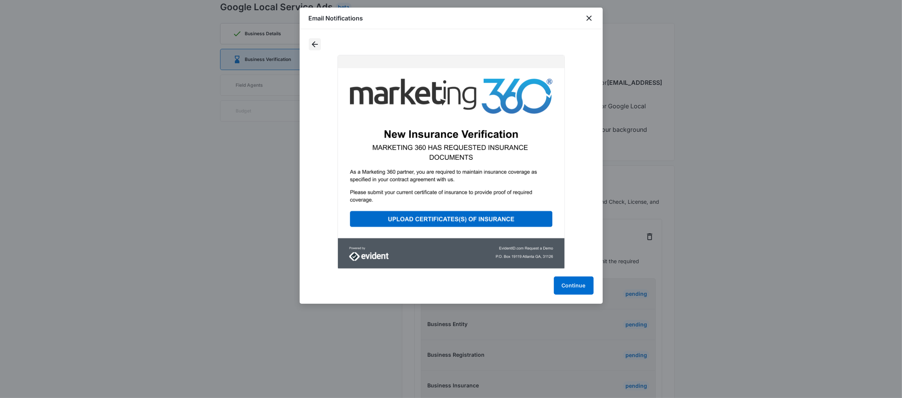
click at [314, 43] on icon "Back" at bounding box center [314, 44] width 9 height 9
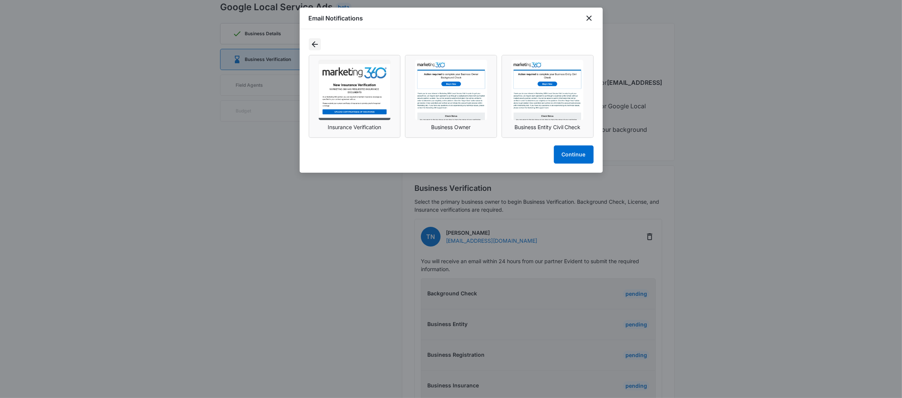
click at [313, 43] on icon "Back" at bounding box center [315, 44] width 6 height 6
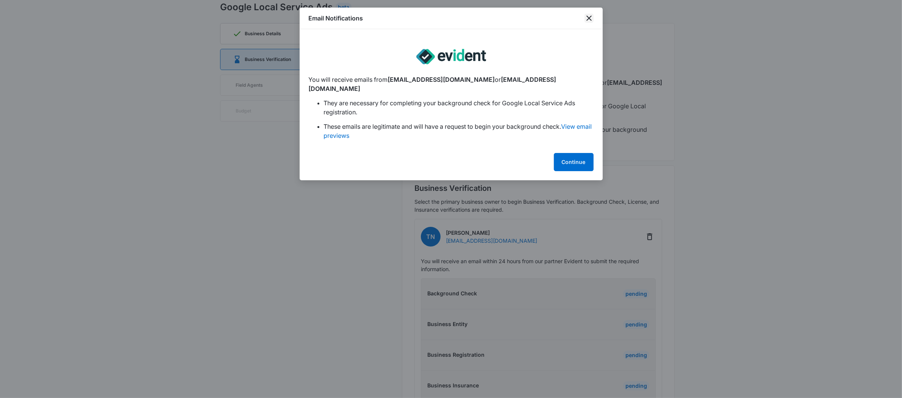
click at [589, 19] on icon "close" at bounding box center [589, 18] width 5 height 5
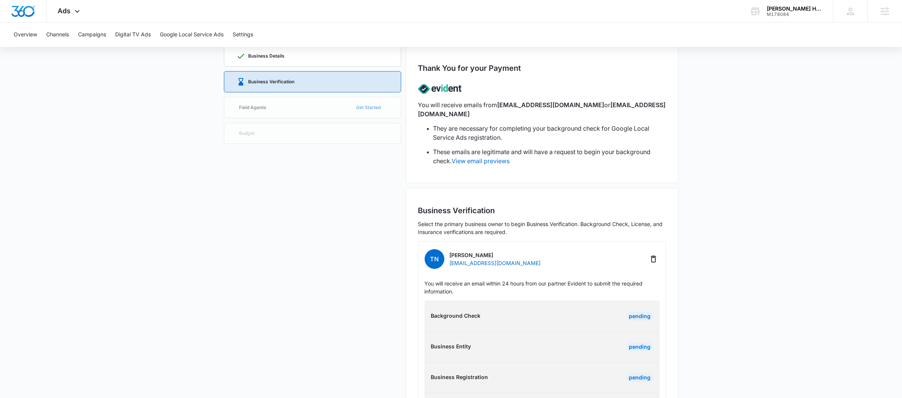
scroll to position [37, 0]
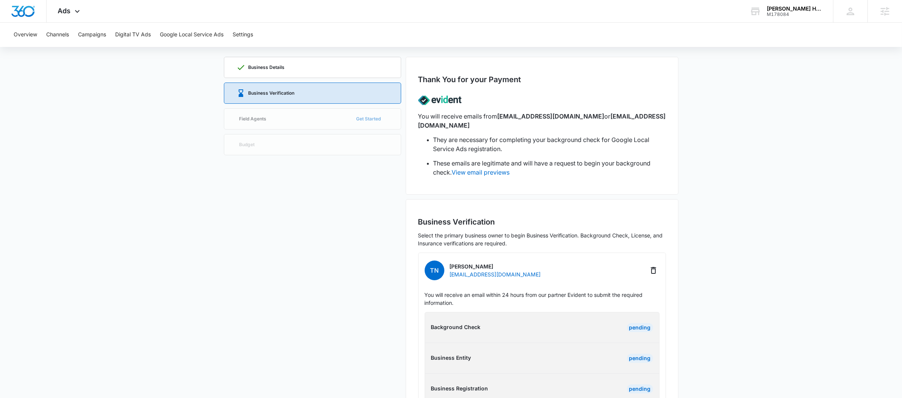
click at [278, 116] on div "Business Details Business Verification Field Agents Get Started Budget" at bounding box center [312, 256] width 177 height 398
click at [264, 117] on div "Business Details Business Verification Field Agents Get Started Budget" at bounding box center [312, 256] width 177 height 398
click at [243, 116] on div "Business Details Business Verification Field Agents Get Started Budget" at bounding box center [312, 256] width 177 height 398
click at [304, 91] on div "Business Verification" at bounding box center [313, 93] width 152 height 20
click at [288, 88] on div "Business Verification" at bounding box center [313, 93] width 152 height 20
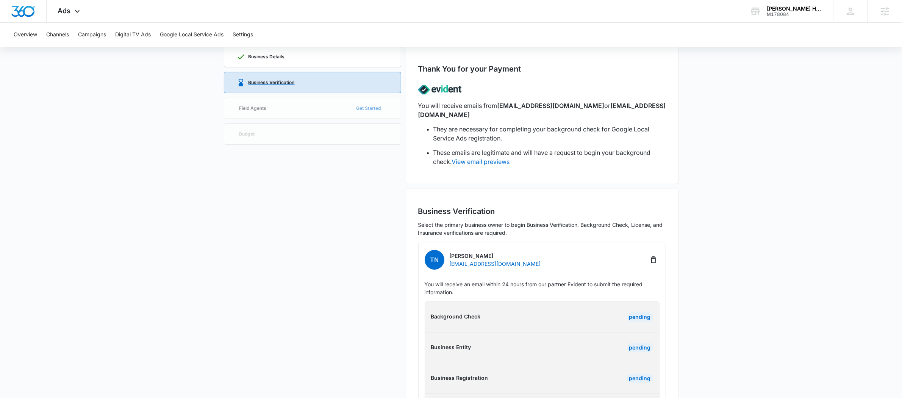
scroll to position [0, 0]
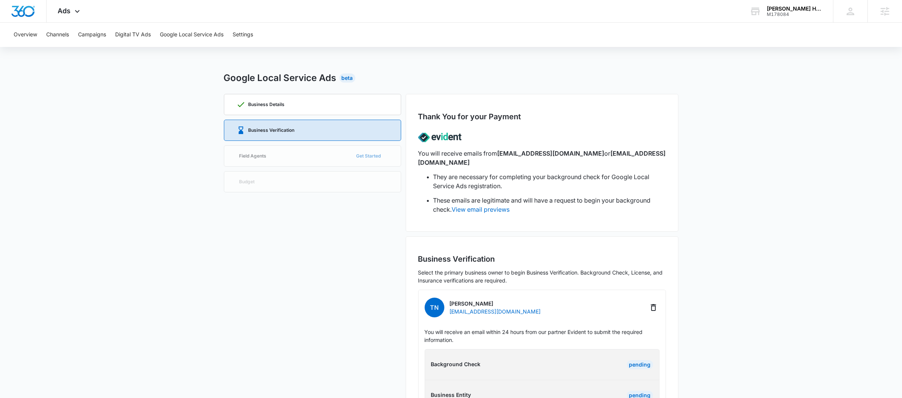
drag, startPoint x: 287, startPoint y: 158, endPoint x: 249, endPoint y: 150, distance: 38.6
click at [287, 158] on div "Business Details Business Verification Field Agents Get Started Budget" at bounding box center [312, 293] width 177 height 398
click at [254, 156] on div "Business Details Business Verification Field Agents Get Started Budget" at bounding box center [312, 293] width 177 height 398
drag, startPoint x: 238, startPoint y: 180, endPoint x: 282, endPoint y: 185, distance: 43.8
click at [282, 185] on div "Business Details Business Verification Field Agents Get Started Budget" at bounding box center [312, 293] width 177 height 398
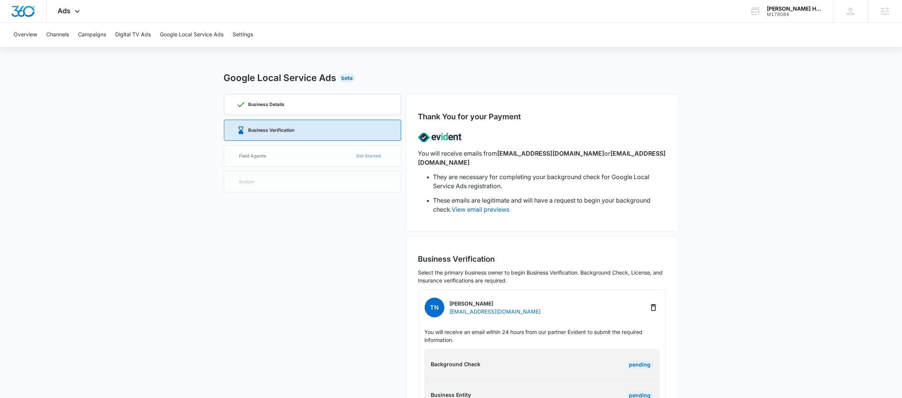
click at [261, 152] on div "Business Details Business Verification Field Agents Get Started Budget" at bounding box center [312, 293] width 177 height 398
click at [260, 157] on div "Business Details Business Verification Field Agents Get Started Budget" at bounding box center [312, 293] width 177 height 398
click at [252, 129] on p "Business Verification" at bounding box center [272, 130] width 46 height 5
click at [313, 109] on div "Business Details" at bounding box center [313, 104] width 152 height 20
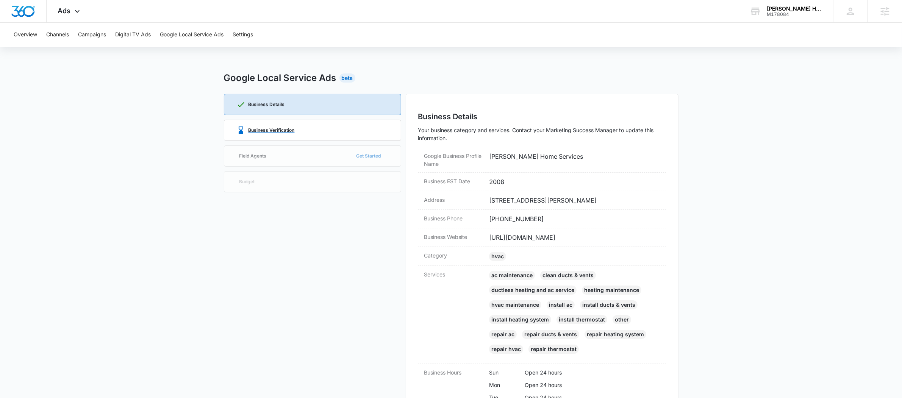
click at [266, 128] on p "Business Verification" at bounding box center [272, 130] width 46 height 5
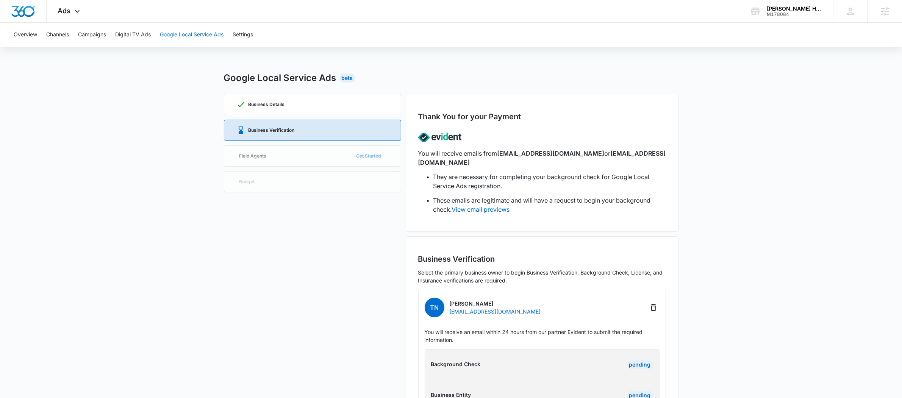
click at [195, 30] on button "Google Local Service Ads" at bounding box center [192, 35] width 64 height 24
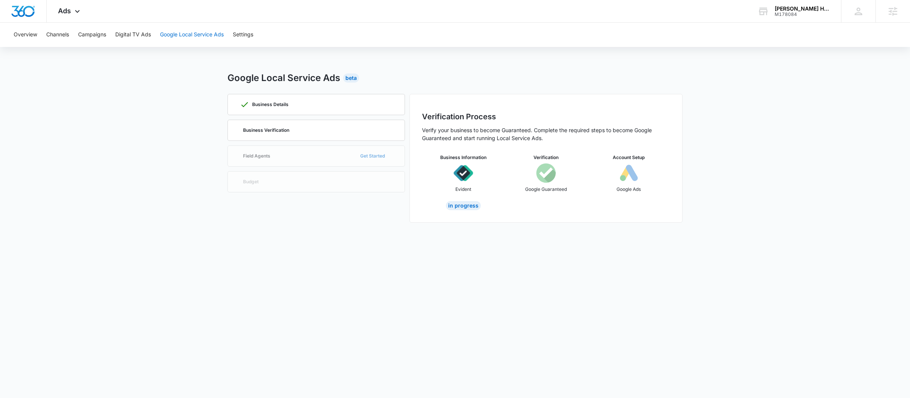
click at [202, 31] on button "Google Local Service Ads" at bounding box center [192, 35] width 64 height 24
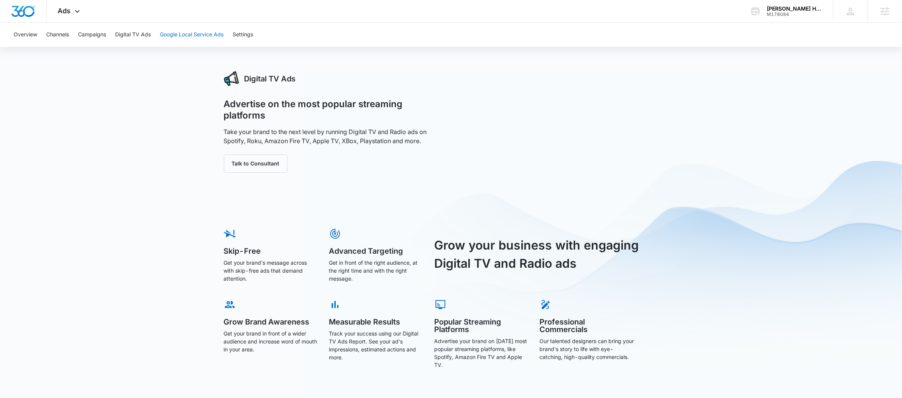
click at [193, 32] on button "Google Local Service Ads" at bounding box center [192, 35] width 64 height 24
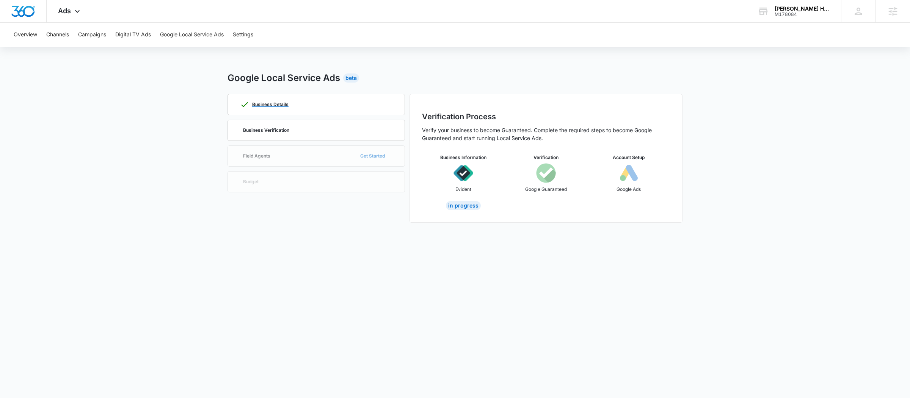
click at [296, 108] on div "Business Details" at bounding box center [316, 104] width 152 height 20
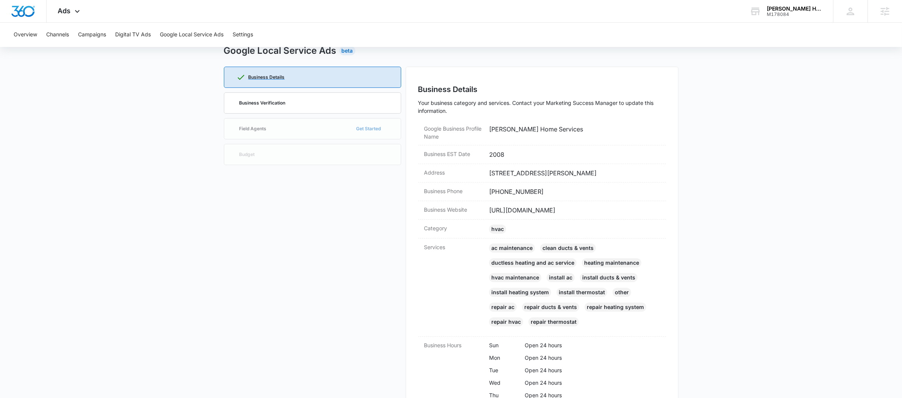
scroll to position [85, 0]
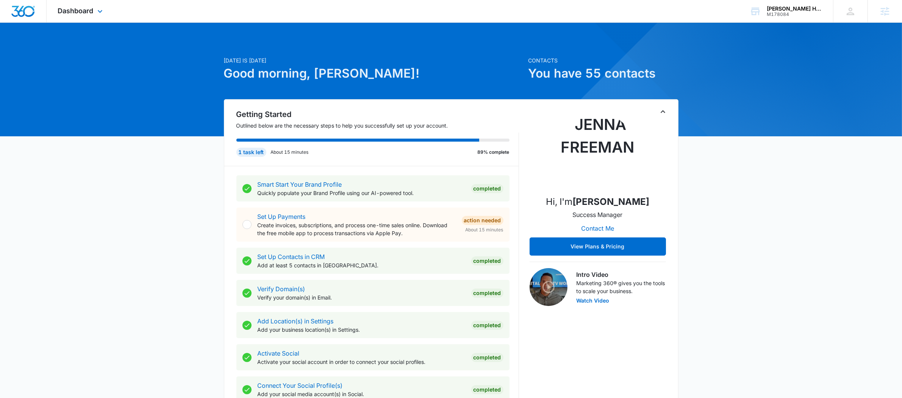
click at [108, 10] on div "Dashboard Apps Reputation Websites Forms CRM Email Social Payments POS Content …" at bounding box center [81, 11] width 69 height 22
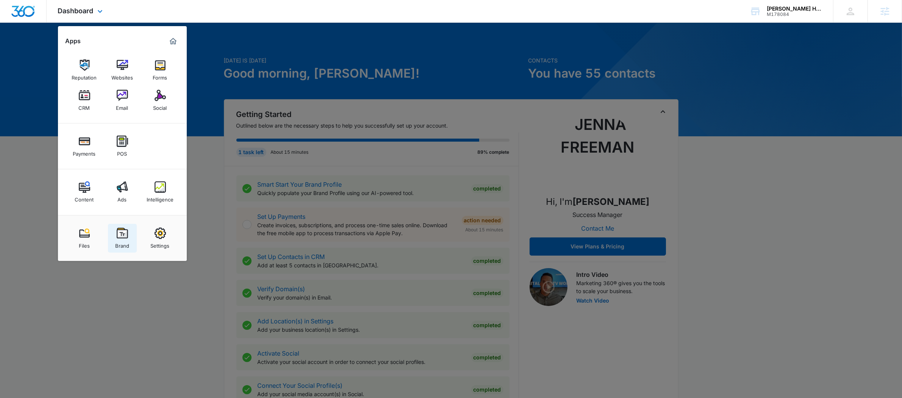
click at [113, 238] on link "Brand" at bounding box center [122, 238] width 29 height 29
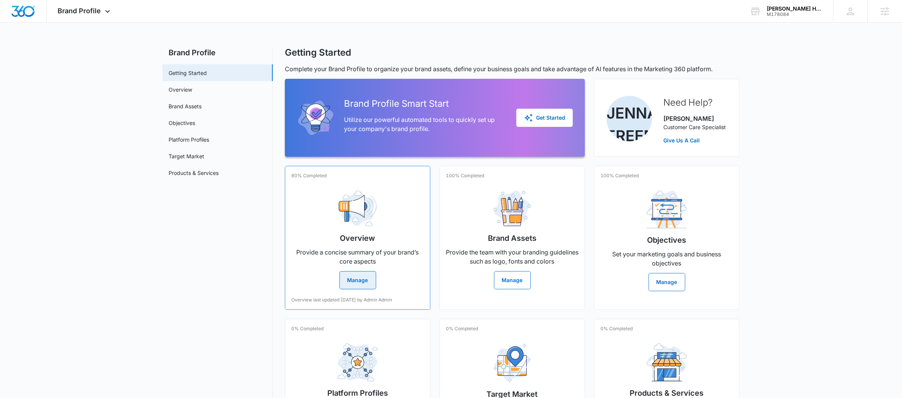
click at [304, 219] on div "Overview Provide a concise summary of your brand’s core aspects Manage" at bounding box center [357, 237] width 133 height 105
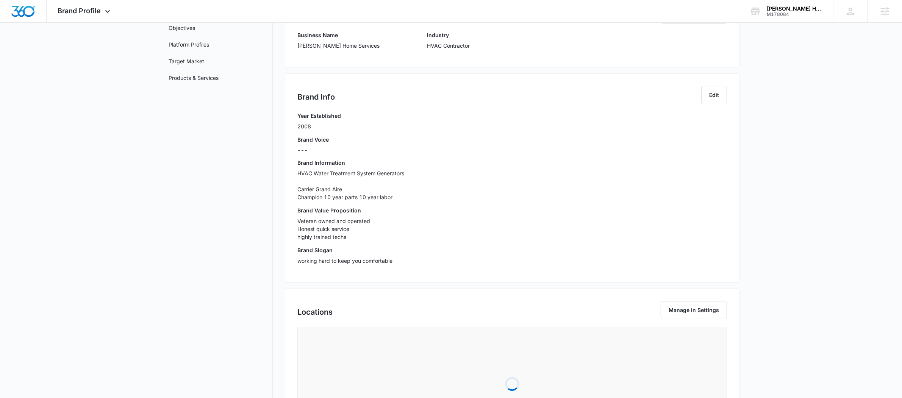
scroll to position [147, 0]
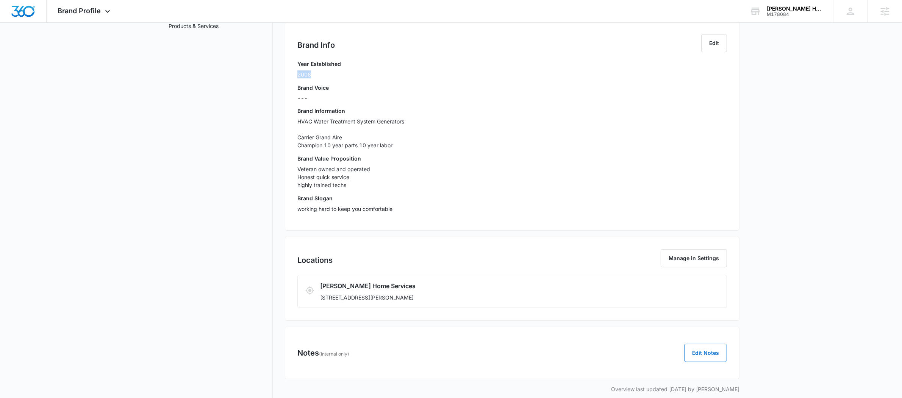
drag, startPoint x: 315, startPoint y: 75, endPoint x: 289, endPoint y: 71, distance: 26.1
click at [289, 71] on div "Brand Info Edit Year Established 2008 Brand Voice --- Brand Information HVAC Wa…" at bounding box center [512, 126] width 455 height 209
copy p "2008"
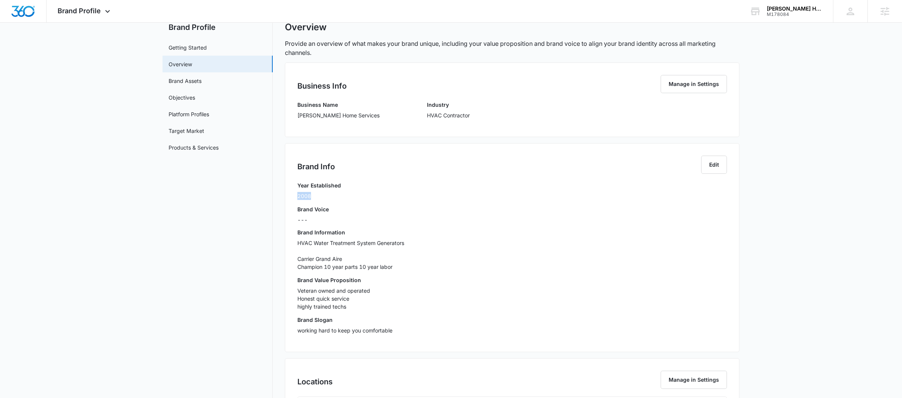
scroll to position [0, 0]
